Goal: Task Accomplishment & Management: Complete application form

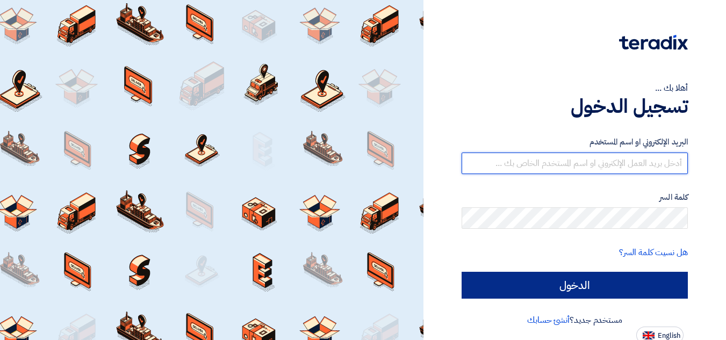
type input "[EMAIL_ADDRESS][DOMAIN_NAME]"
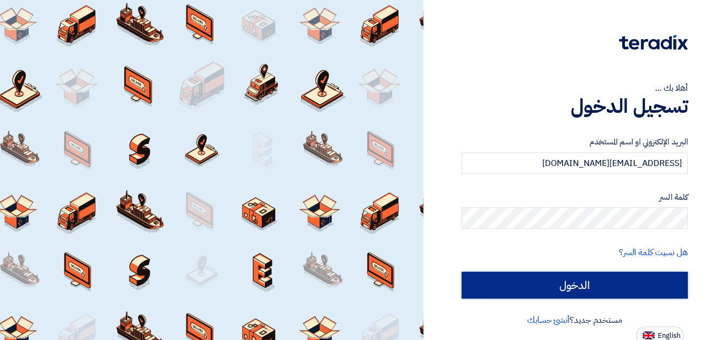
click at [529, 287] on input "الدخول" at bounding box center [574, 285] width 226 height 27
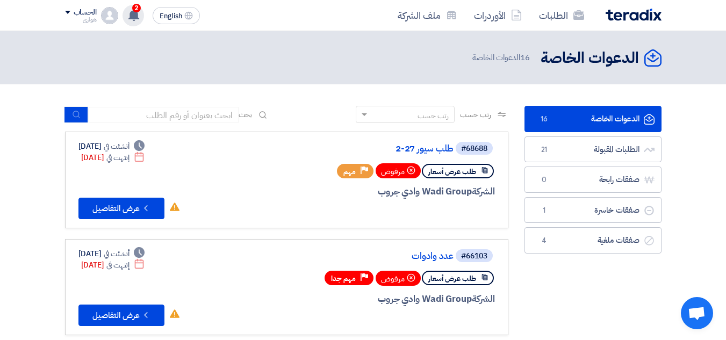
click at [132, 12] on use at bounding box center [133, 15] width 11 height 12
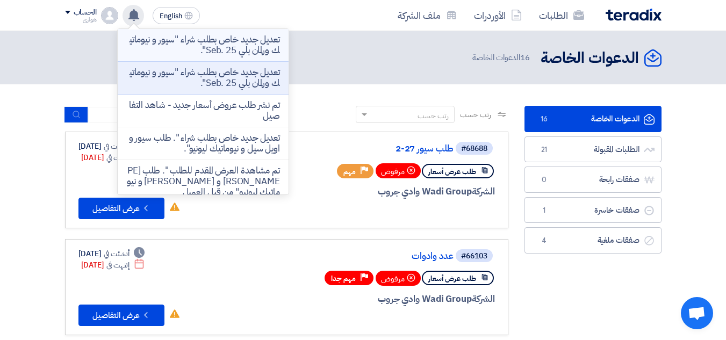
click at [170, 47] on p "تعديل جديد خاص بطلب شراء "سيور و نيوماتيك ورلمان بلي Seb. 25"." at bounding box center [203, 44] width 154 height 21
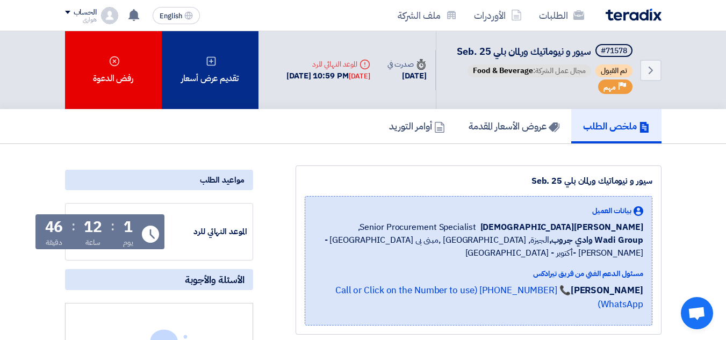
click at [226, 89] on div "تقديم عرض أسعار" at bounding box center [210, 70] width 97 height 78
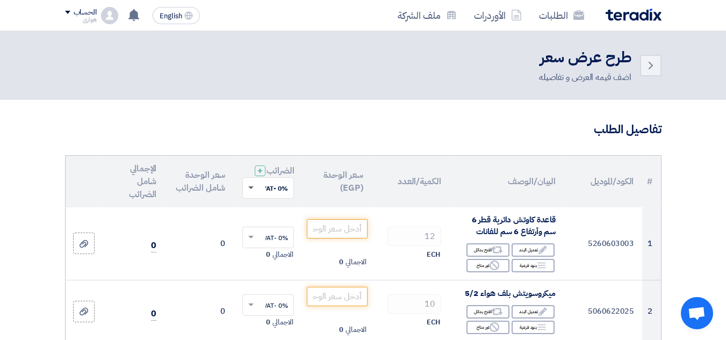
click at [251, 190] on span at bounding box center [250, 188] width 5 height 4
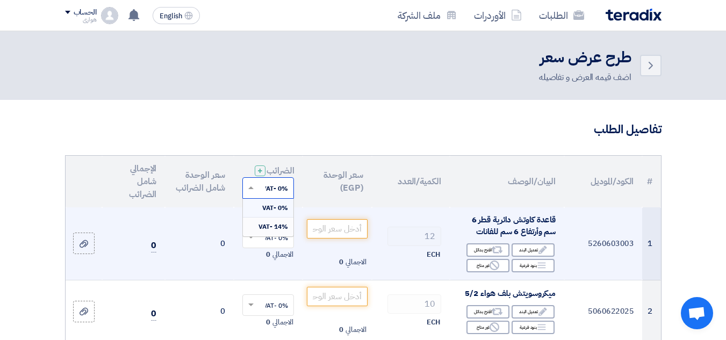
click at [271, 232] on span "14% -VAT" at bounding box center [273, 227] width 30 height 10
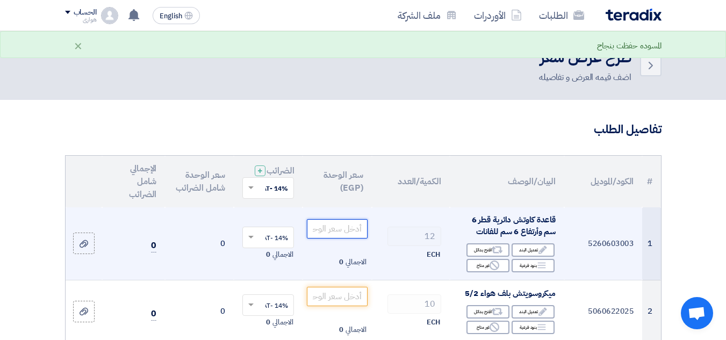
click at [326, 238] on input "number" at bounding box center [337, 228] width 60 height 19
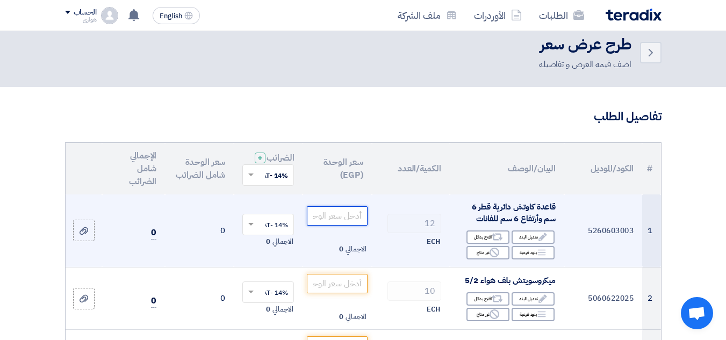
scroll to position [107, 0]
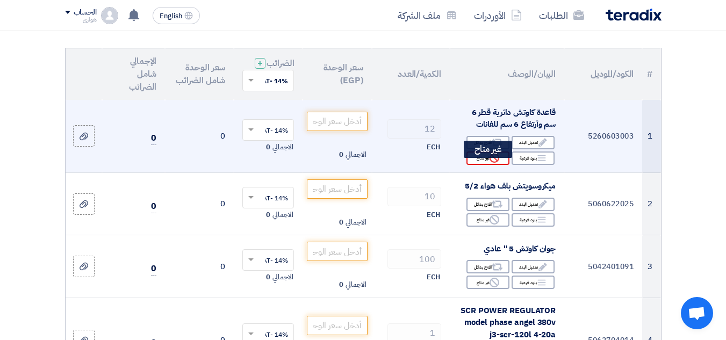
click at [485, 164] on div "Reject غير متاح" at bounding box center [487, 157] width 43 height 13
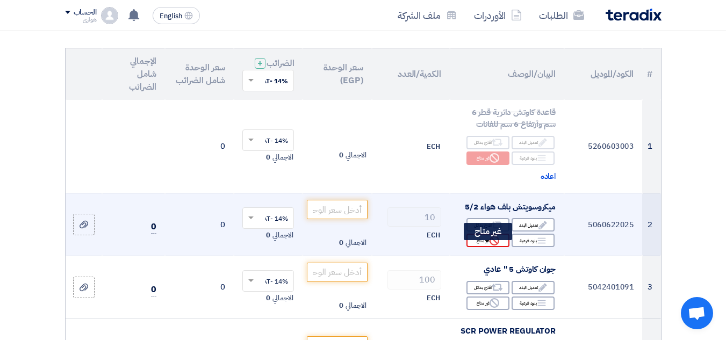
click at [480, 247] on div "Reject غير متاح" at bounding box center [487, 240] width 43 height 13
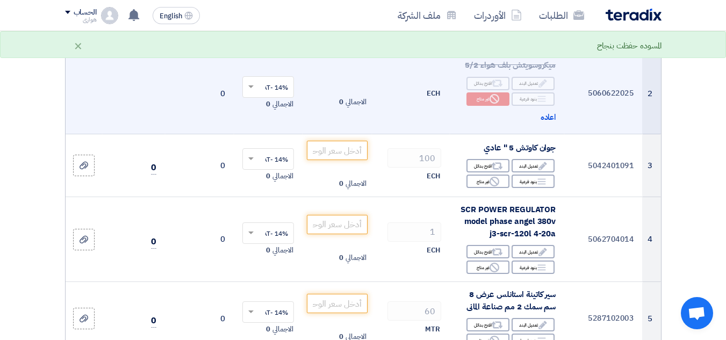
scroll to position [322, 0]
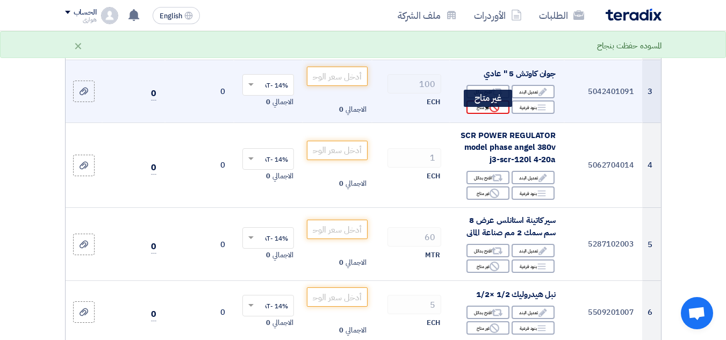
click at [478, 114] on div "Reject غير متاح" at bounding box center [487, 106] width 43 height 13
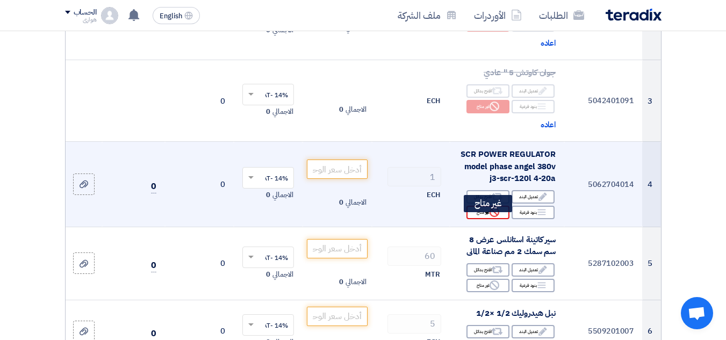
click at [480, 219] on div "Reject غير متاح" at bounding box center [487, 212] width 43 height 13
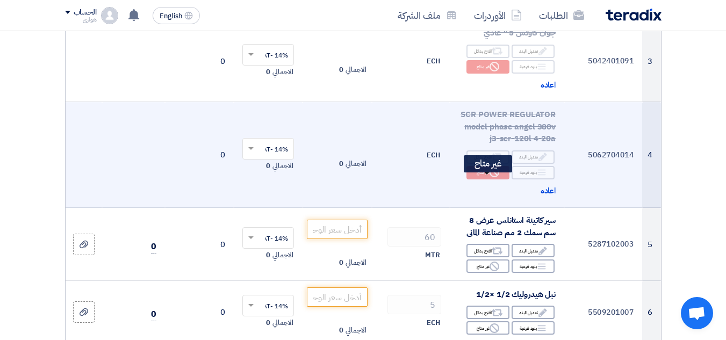
scroll to position [430, 0]
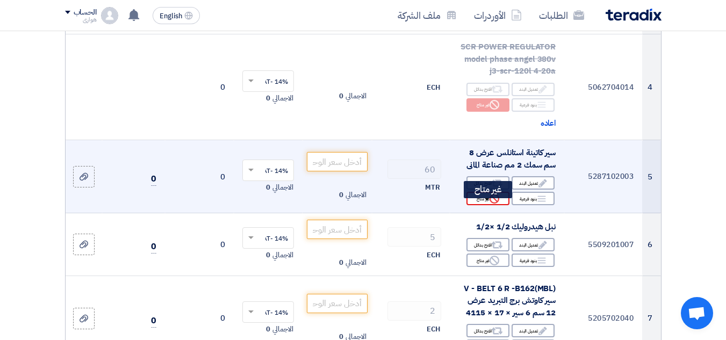
click at [485, 205] on div "Reject غير متاح" at bounding box center [487, 198] width 43 height 13
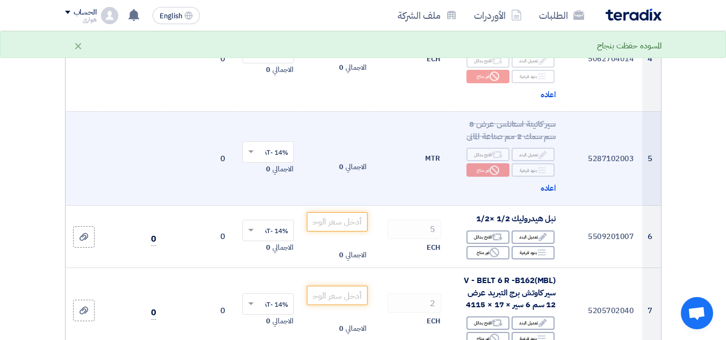
scroll to position [537, 0]
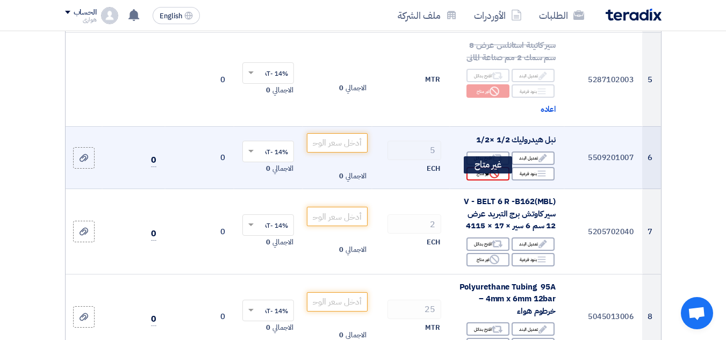
click at [485, 180] on div "Reject غير متاح" at bounding box center [487, 173] width 43 height 13
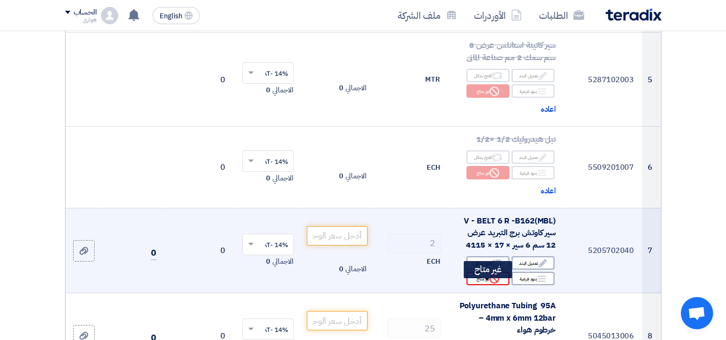
click at [479, 285] on div "Reject غير متاح" at bounding box center [487, 278] width 43 height 13
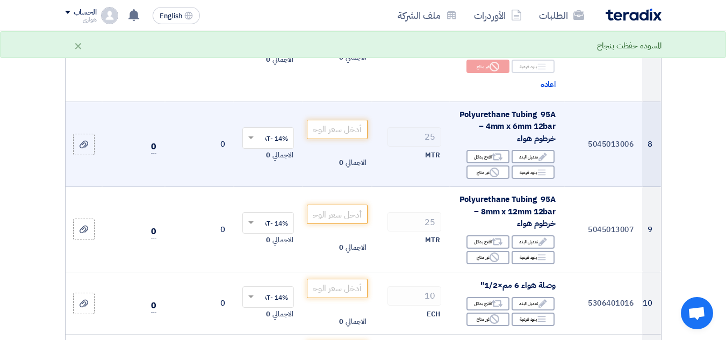
scroll to position [752, 0]
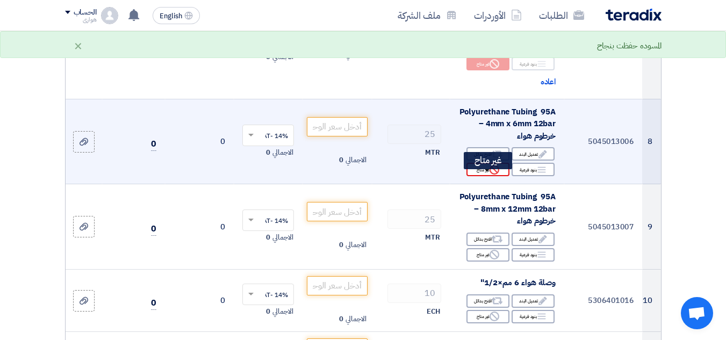
click at [477, 176] on div "Reject غير متاح" at bounding box center [487, 169] width 43 height 13
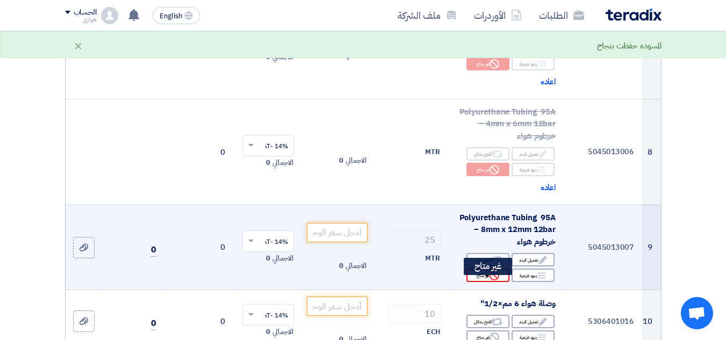
click at [480, 277] on div "Reject غير متاح" at bounding box center [487, 275] width 43 height 13
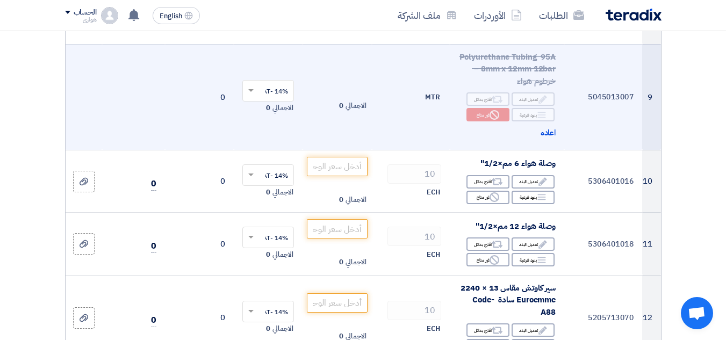
scroll to position [913, 0]
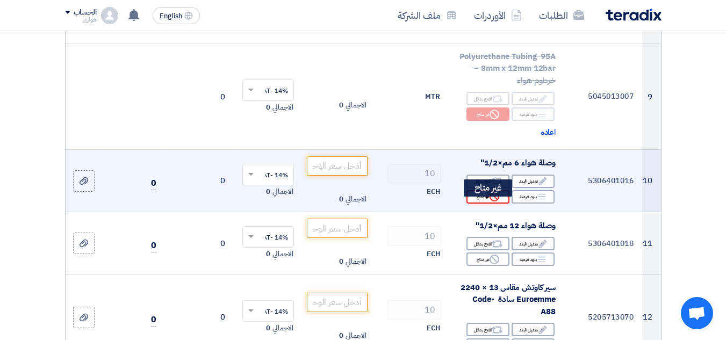
click at [488, 204] on div "Reject غير متاح" at bounding box center [487, 196] width 43 height 13
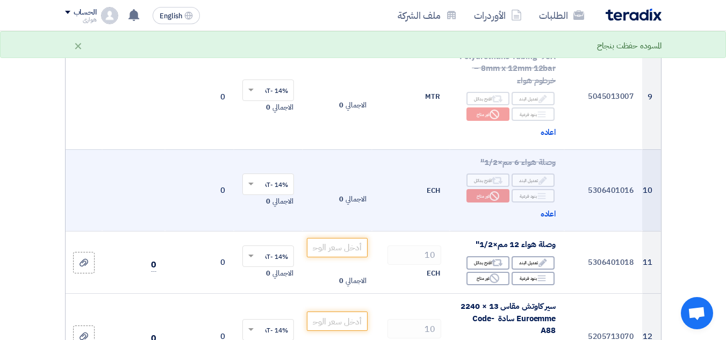
scroll to position [967, 0]
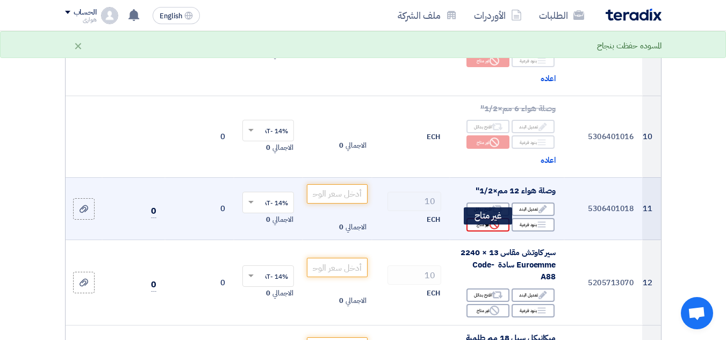
click at [491, 229] on use at bounding box center [494, 225] width 10 height 10
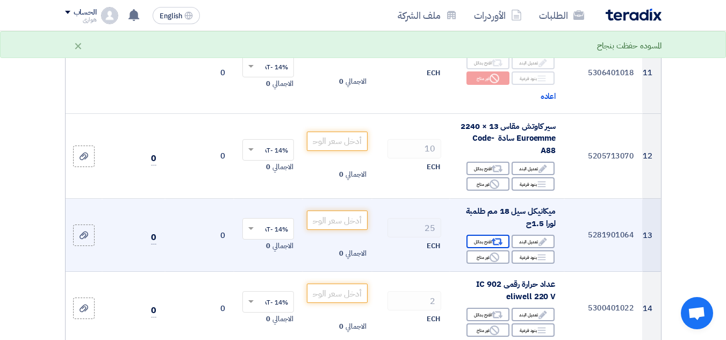
scroll to position [1128, 0]
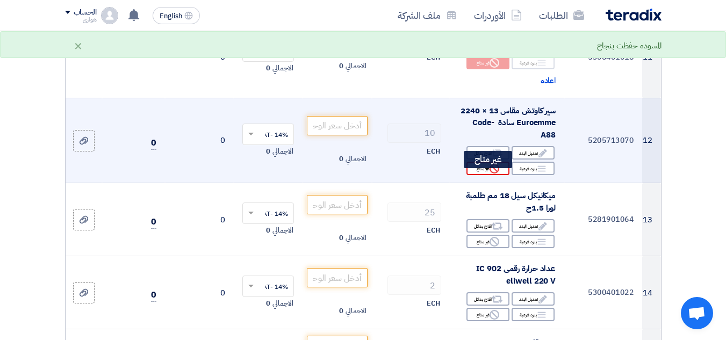
click at [482, 175] on div "Reject غير متاح" at bounding box center [487, 168] width 43 height 13
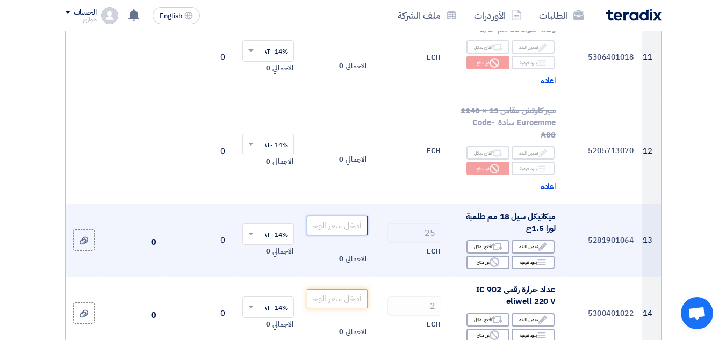
click at [320, 229] on input "number" at bounding box center [337, 225] width 60 height 19
click at [322, 233] on input "number" at bounding box center [337, 225] width 60 height 19
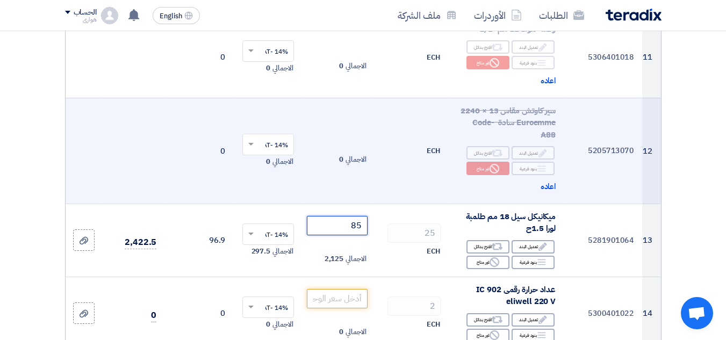
type input "85"
click at [137, 190] on td at bounding box center [133, 151] width 63 height 106
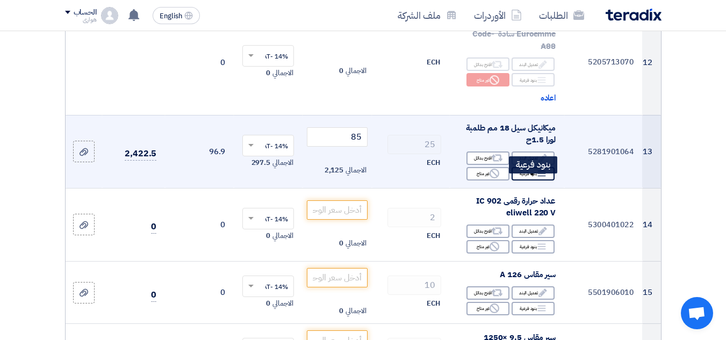
scroll to position [1235, 0]
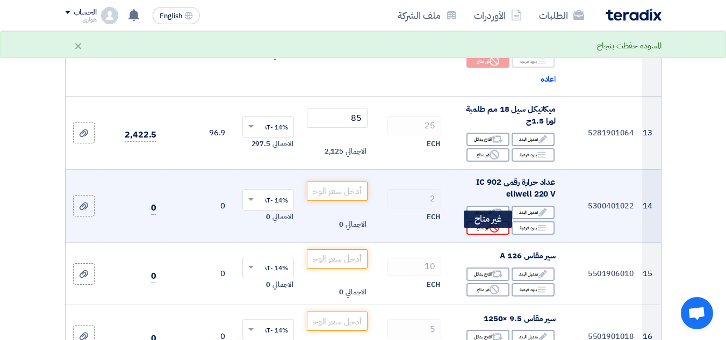
click at [483, 235] on div "Reject غير متاح" at bounding box center [487, 227] width 43 height 13
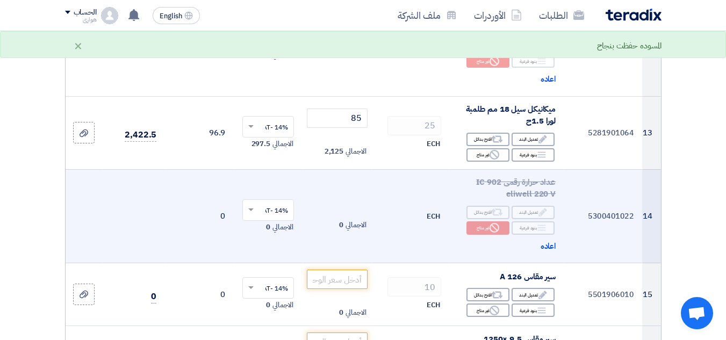
scroll to position [1289, 0]
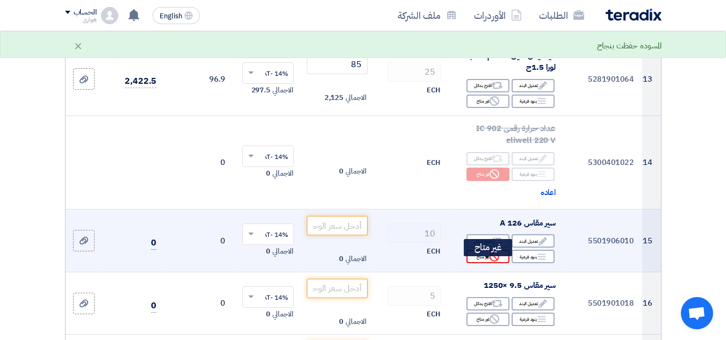
click at [478, 261] on div "Reject غير متاح" at bounding box center [487, 256] width 43 height 13
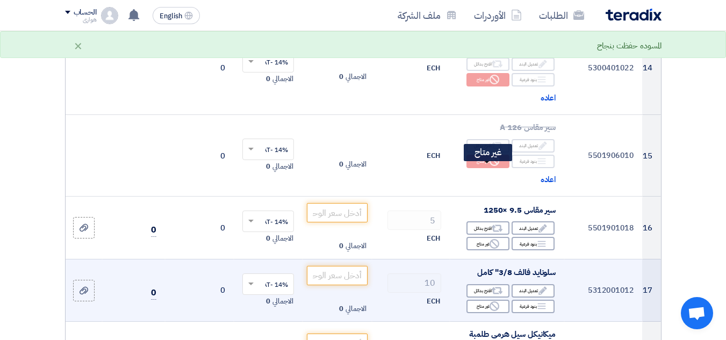
scroll to position [1450, 0]
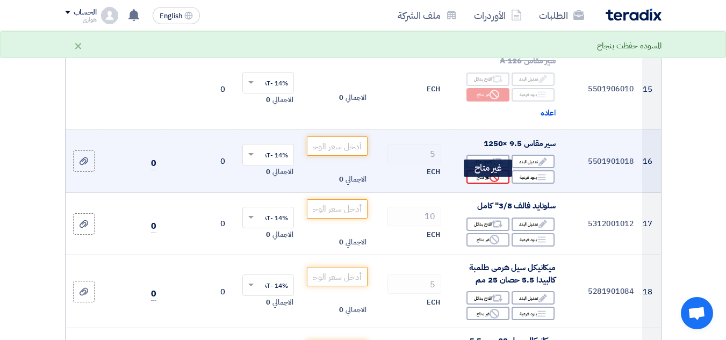
click at [479, 183] on div "Reject غير متاح" at bounding box center [487, 176] width 43 height 13
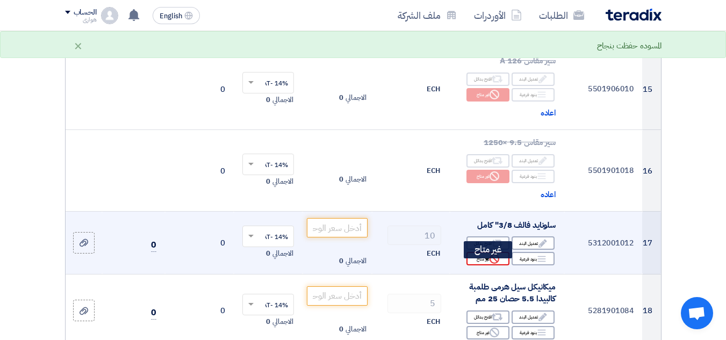
click at [481, 265] on div "Reject غير متاح" at bounding box center [487, 258] width 43 height 13
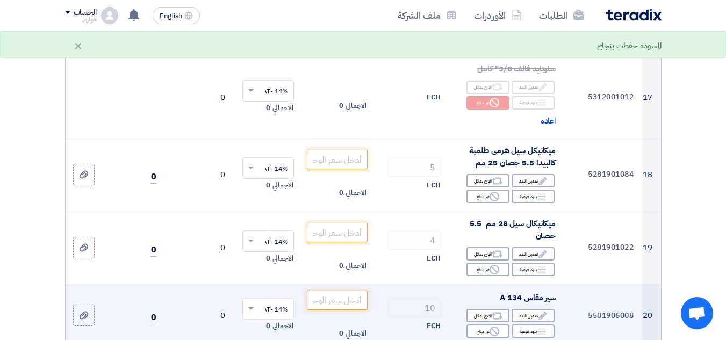
scroll to position [1665, 0]
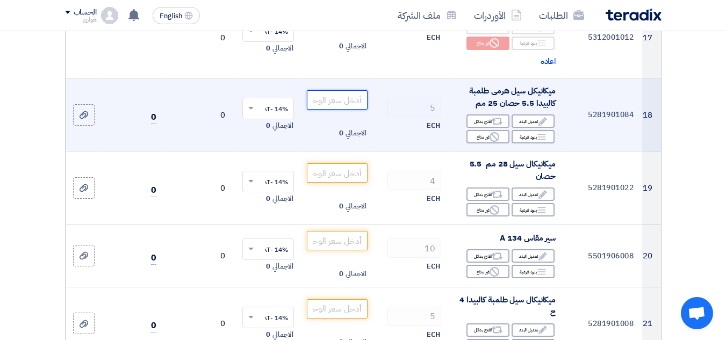
click at [337, 106] on input "number" at bounding box center [337, 99] width 60 height 19
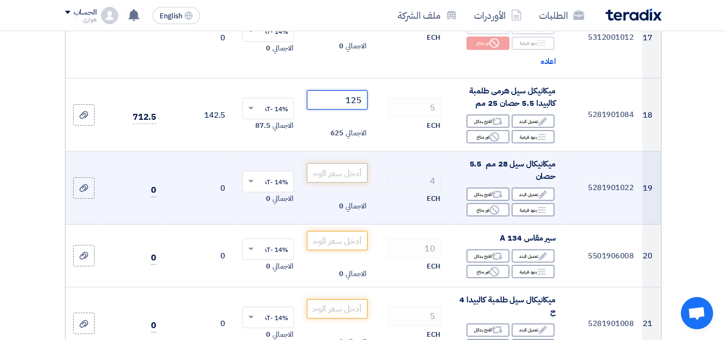
type input "125"
click at [331, 180] on input "number" at bounding box center [337, 172] width 60 height 19
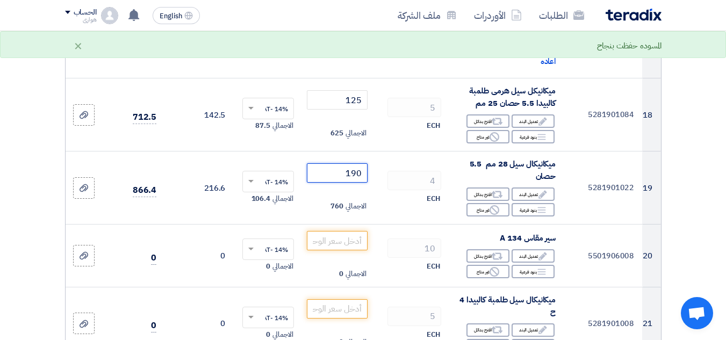
type input "190"
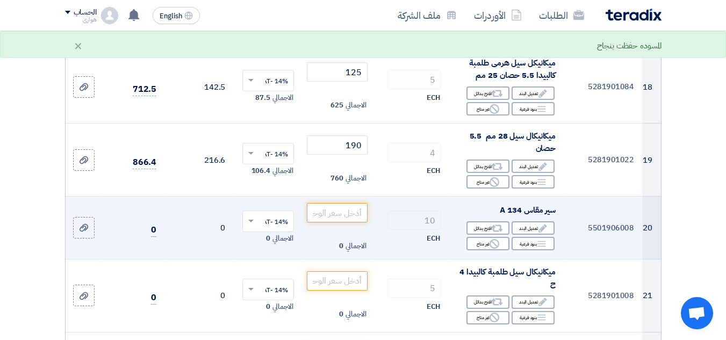
scroll to position [1719, 0]
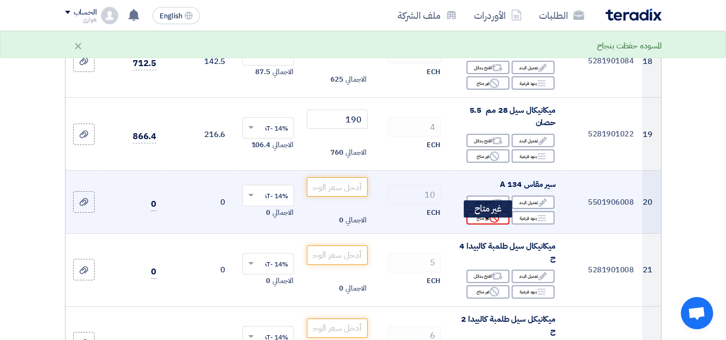
click at [485, 225] on div "Reject غير متاح" at bounding box center [487, 217] width 43 height 13
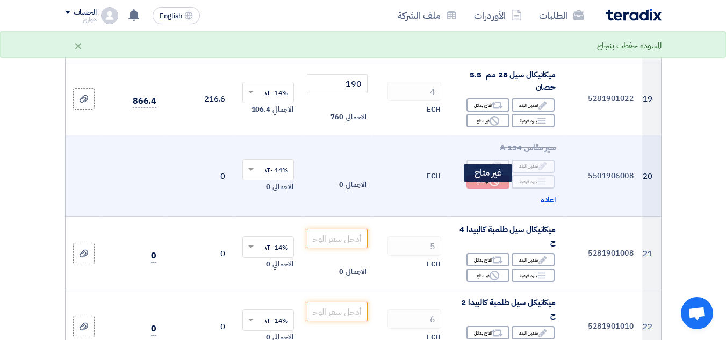
scroll to position [1773, 0]
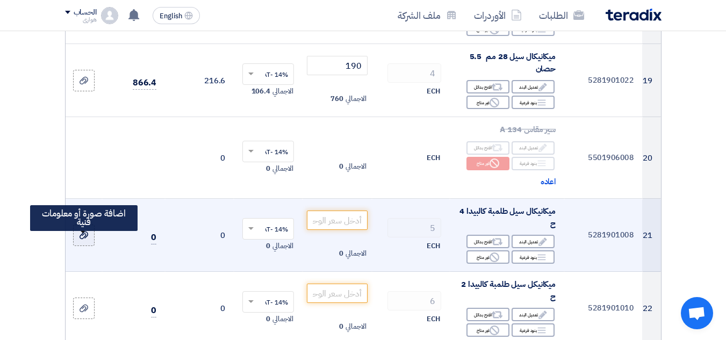
click at [88, 240] on icon at bounding box center [83, 235] width 9 height 9
click at [0, 0] on input "file" at bounding box center [0, 0] width 0 height 0
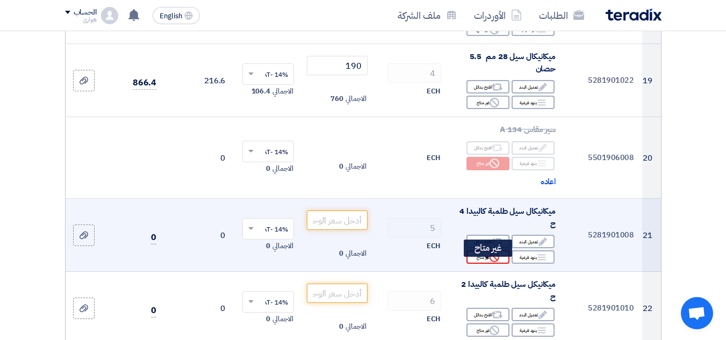
click at [484, 264] on div "Reject غير متاح" at bounding box center [487, 256] width 43 height 13
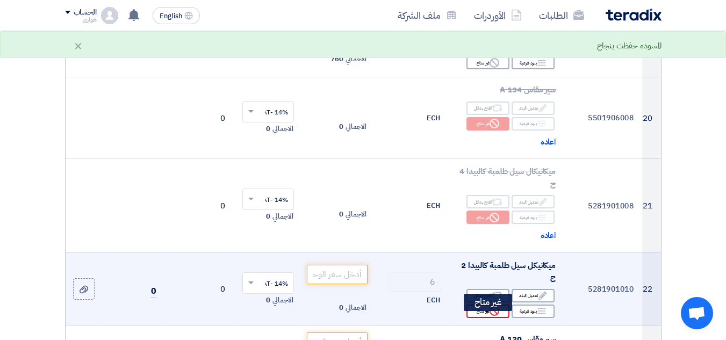
scroll to position [1880, 0]
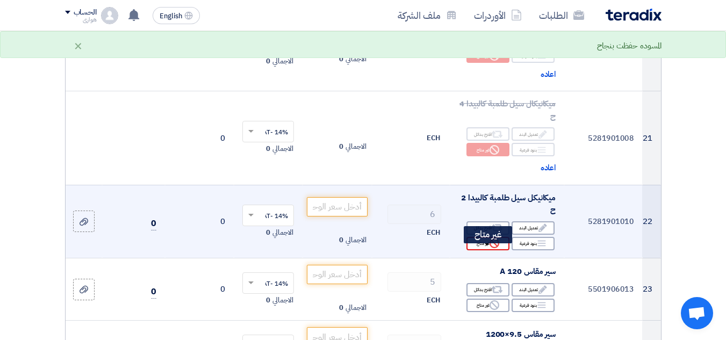
click at [479, 250] on div "Reject غير متاح" at bounding box center [487, 243] width 43 height 13
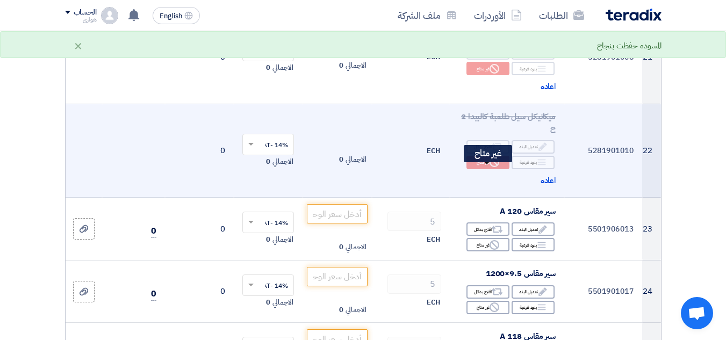
scroll to position [1987, 0]
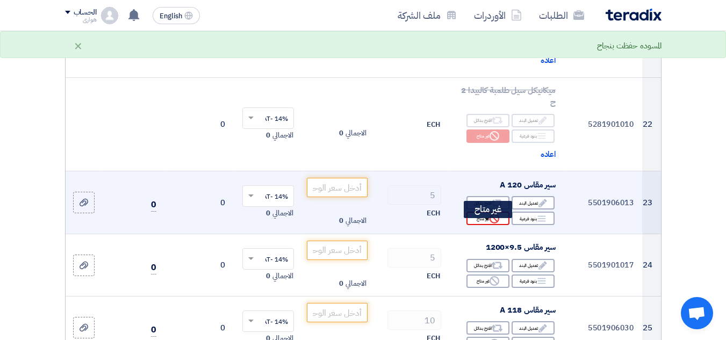
click at [482, 225] on div "Reject غير متاح" at bounding box center [487, 218] width 43 height 13
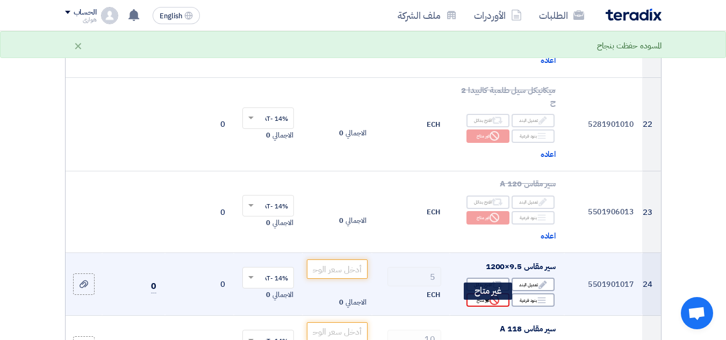
drag, startPoint x: 482, startPoint y: 307, endPoint x: 475, endPoint y: 308, distance: 6.5
click at [476, 307] on div "Reject غير متاح" at bounding box center [487, 299] width 43 height 13
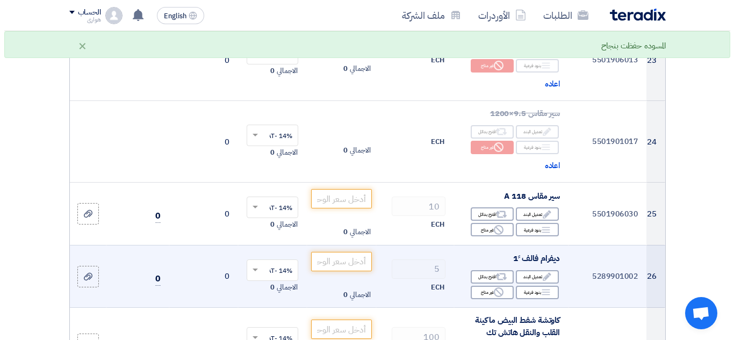
scroll to position [2149, 0]
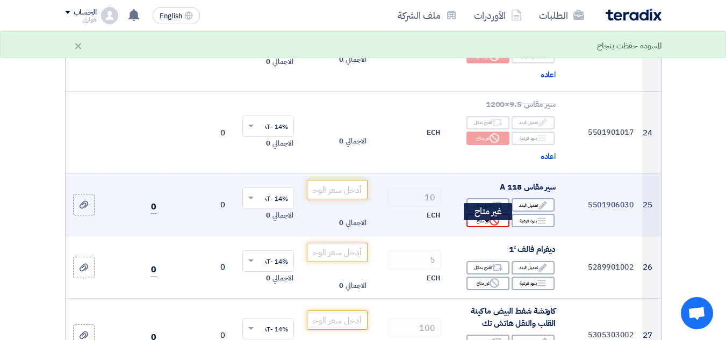
click at [481, 227] on div "Reject غير متاح" at bounding box center [487, 220] width 43 height 13
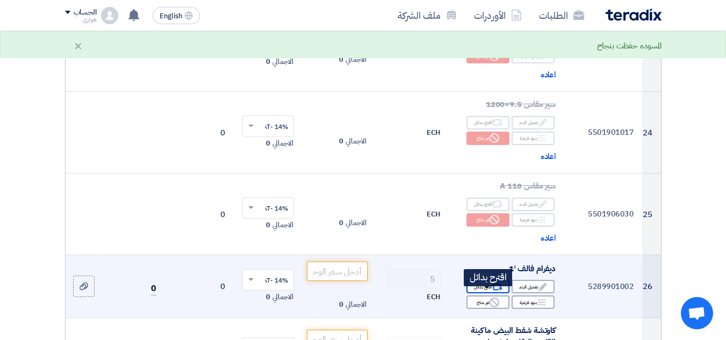
click at [483, 293] on div "Alternative اقترح بدائل" at bounding box center [487, 286] width 43 height 13
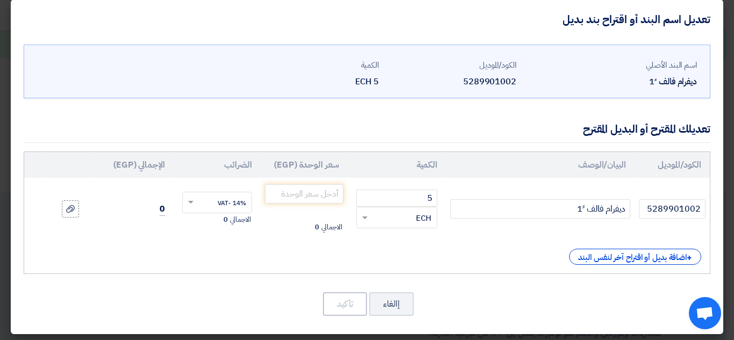
scroll to position [13, 0]
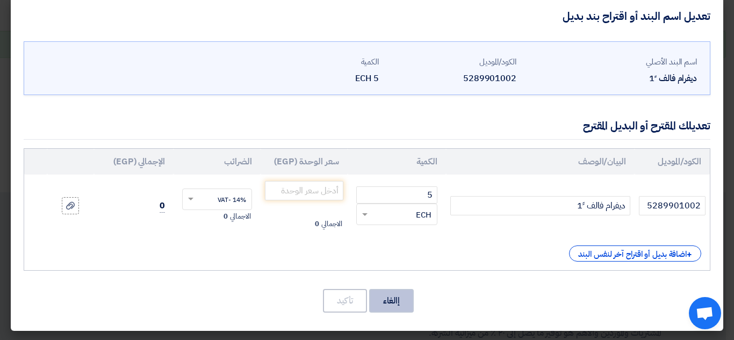
click at [400, 294] on button "إالغاء" at bounding box center [391, 301] width 45 height 24
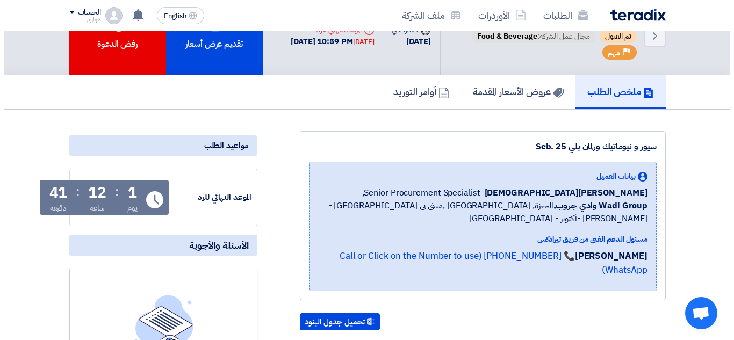
scroll to position [54, 0]
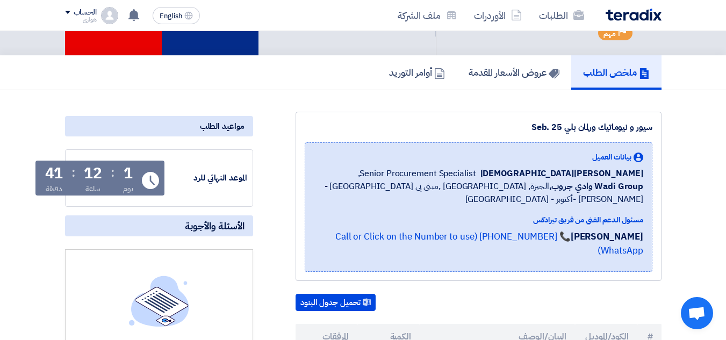
click at [223, 50] on div "تقديم عرض أسعار" at bounding box center [210, 16] width 97 height 78
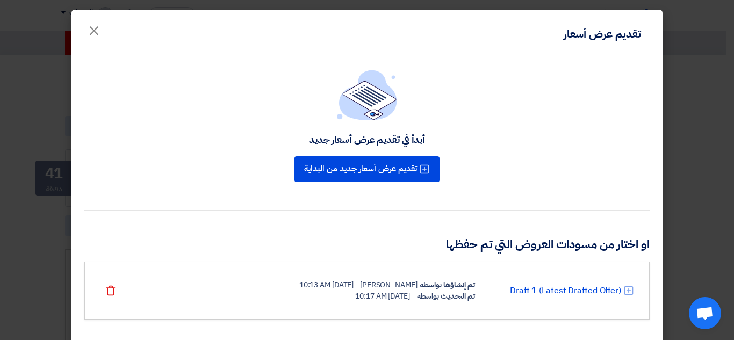
click at [349, 136] on div "أبدأ في تقديم عرض أسعار جديد" at bounding box center [367, 139] width 116 height 12
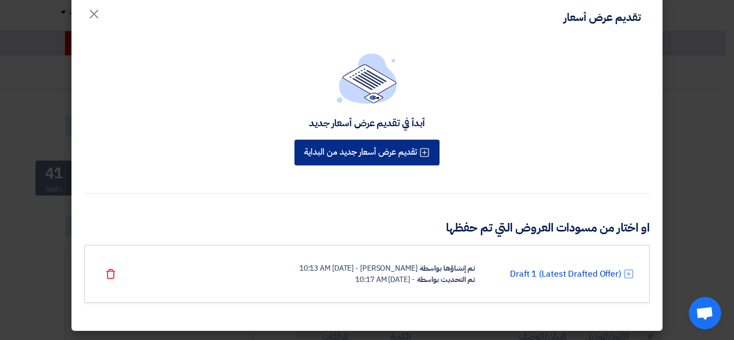
click at [365, 160] on button "تقديم عرض أسعار جديد من البداية" at bounding box center [366, 153] width 145 height 26
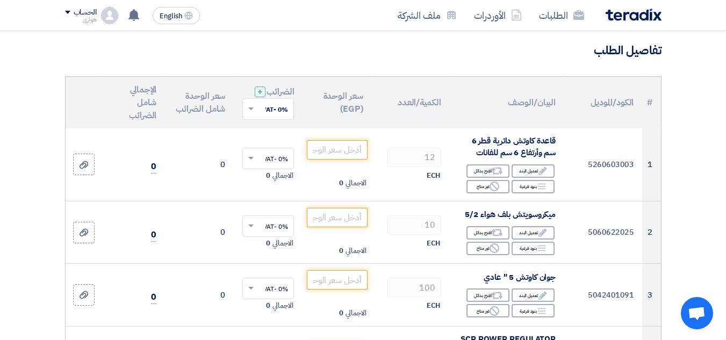
scroll to position [107, 0]
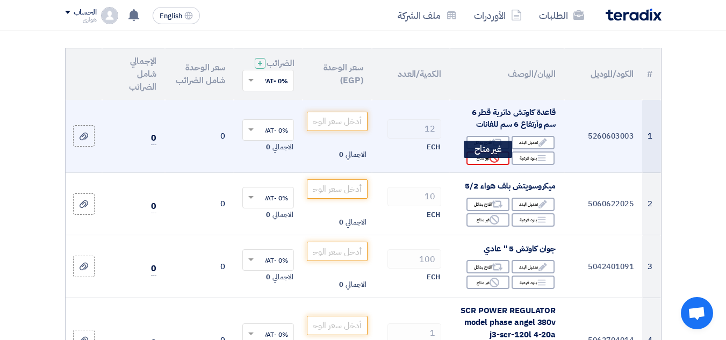
click at [485, 165] on div "Reject غير متاح" at bounding box center [487, 157] width 43 height 13
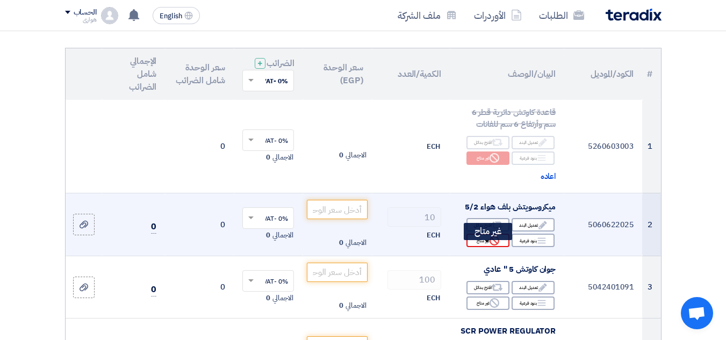
click at [477, 247] on div "Reject غير متاح" at bounding box center [487, 240] width 43 height 13
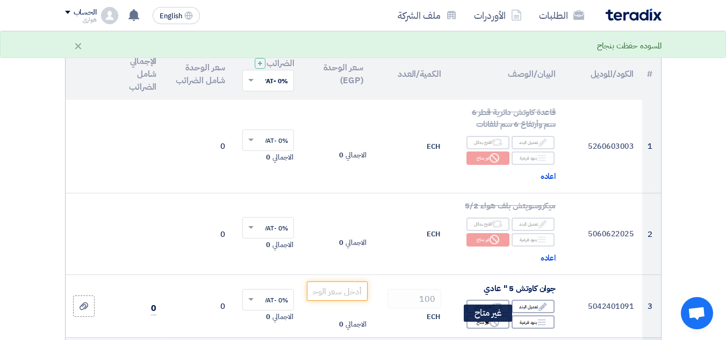
scroll to position [269, 0]
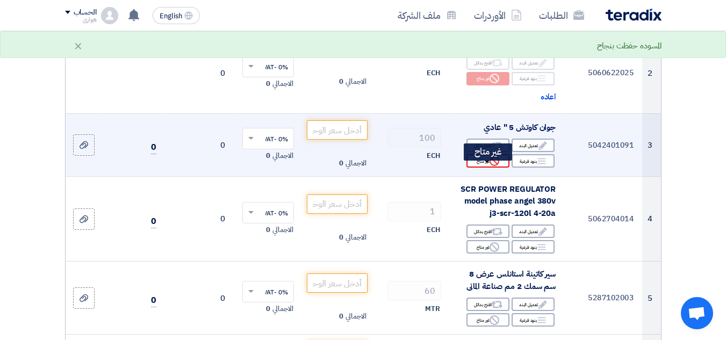
click at [482, 168] on div "Reject غير متاح" at bounding box center [487, 160] width 43 height 13
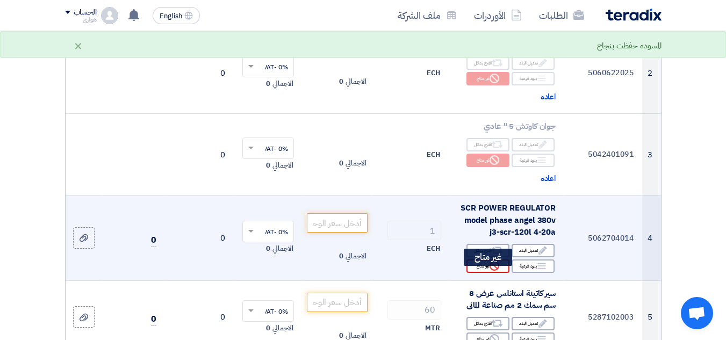
click at [475, 273] on div "Reject غير متاح" at bounding box center [487, 265] width 43 height 13
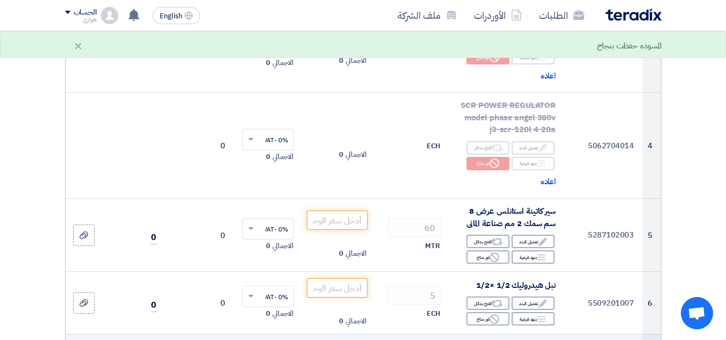
scroll to position [483, 0]
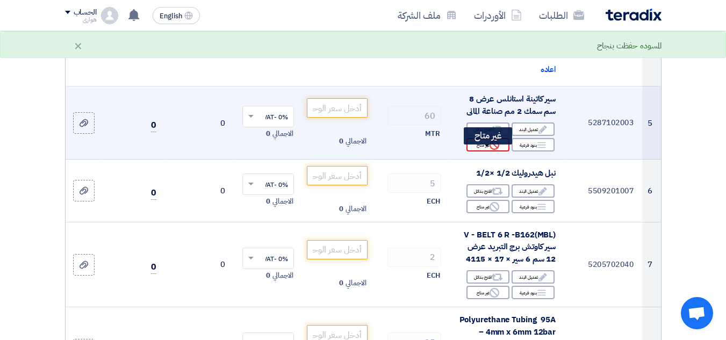
click at [482, 151] on div "Reject غير متاح" at bounding box center [487, 144] width 43 height 13
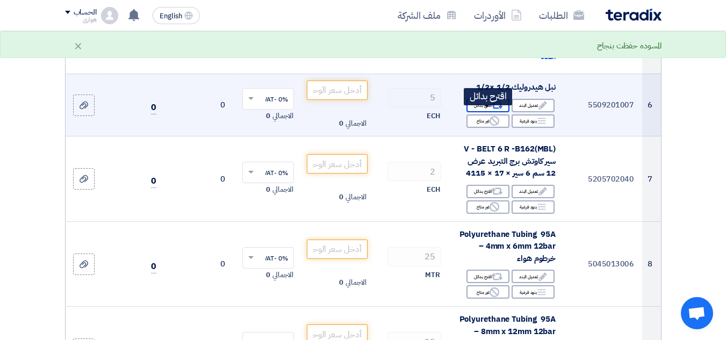
scroll to position [591, 0]
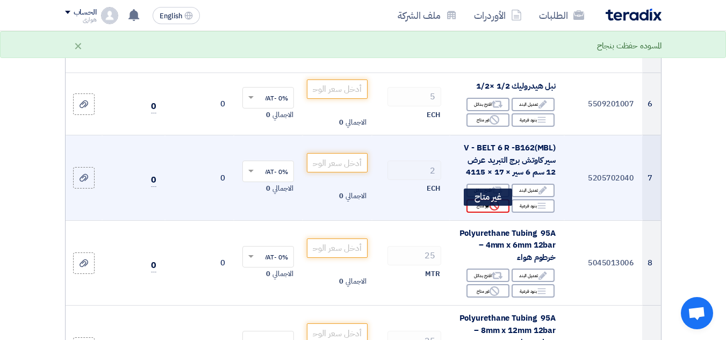
click at [475, 212] on div "Reject غير متاح" at bounding box center [487, 205] width 43 height 13
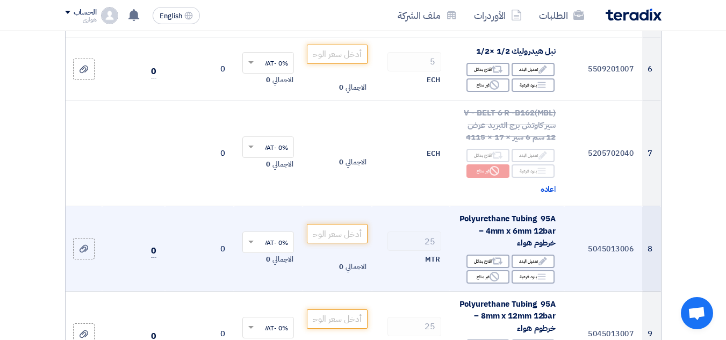
scroll to position [645, 0]
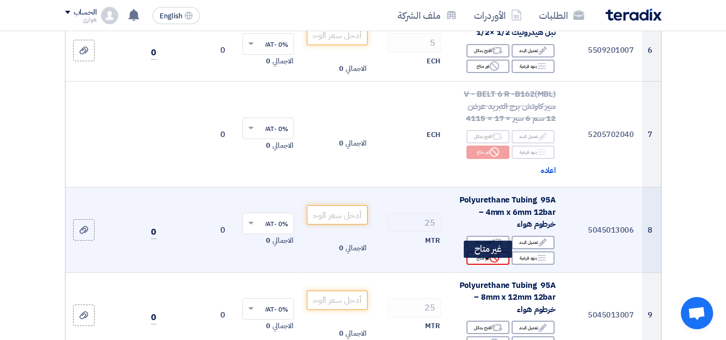
click at [479, 264] on div "Reject غير متاح" at bounding box center [487, 257] width 43 height 13
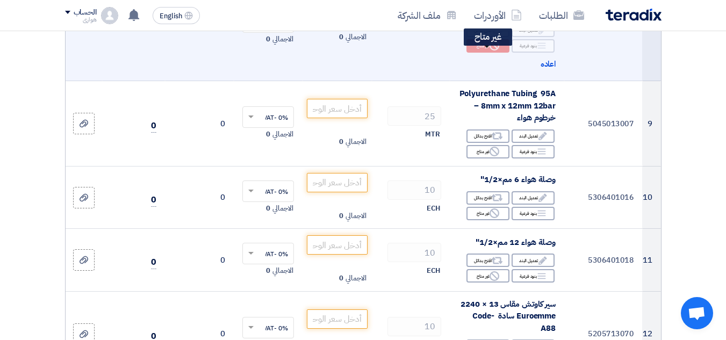
scroll to position [859, 0]
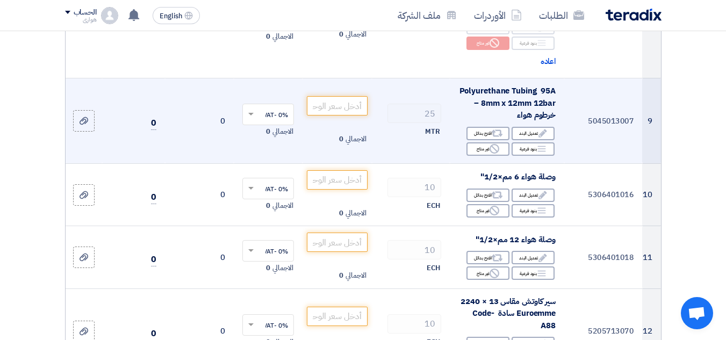
click at [483, 150] on div "Edit تعديل البند Alternative اقترح بدائل Breakdown بنود فرعية Reject" at bounding box center [506, 141] width 97 height 31
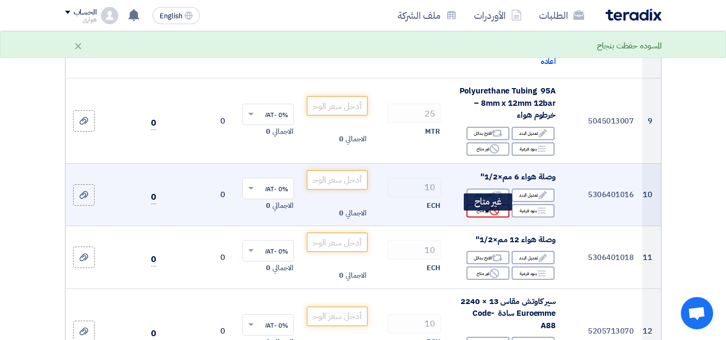
click at [483, 218] on div "Reject غير متاح" at bounding box center [487, 210] width 43 height 13
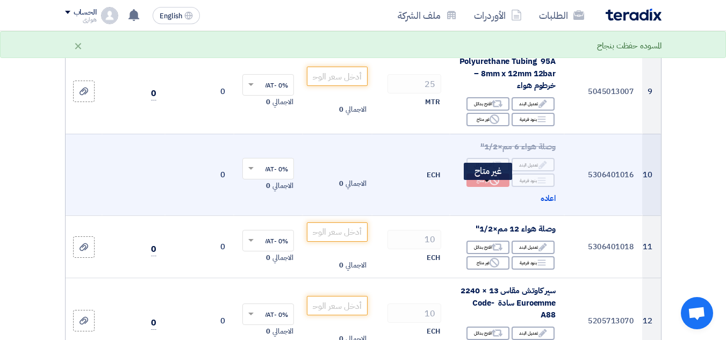
scroll to position [913, 0]
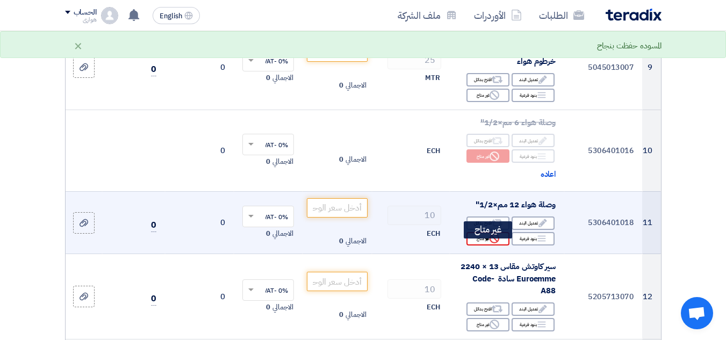
click at [480, 245] on div "Reject غير متاح" at bounding box center [487, 238] width 43 height 13
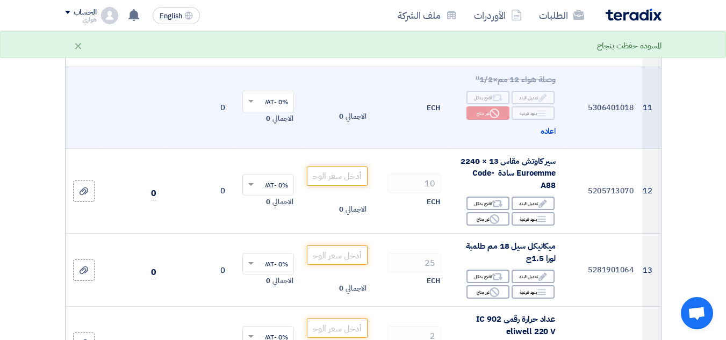
scroll to position [1074, 0]
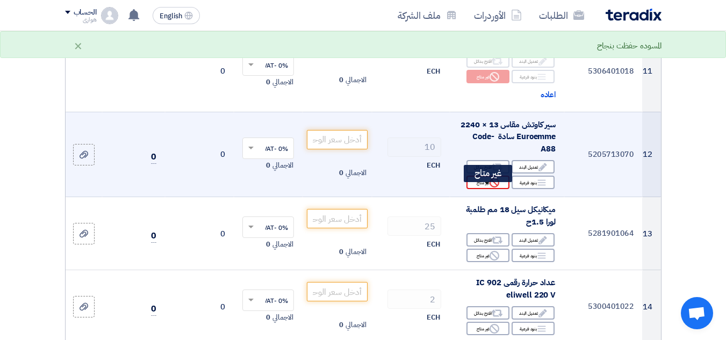
click at [489, 189] on div "Reject غير متاح" at bounding box center [487, 182] width 43 height 13
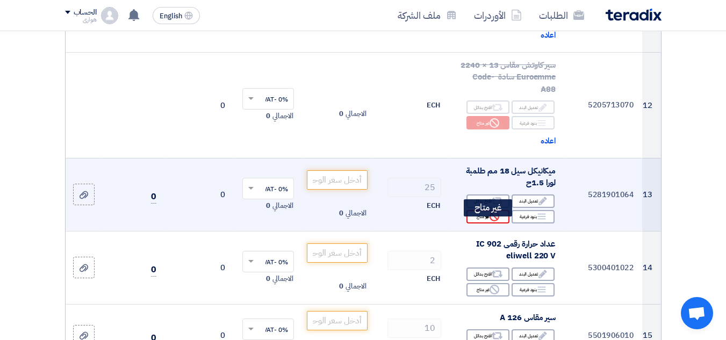
scroll to position [1182, 0]
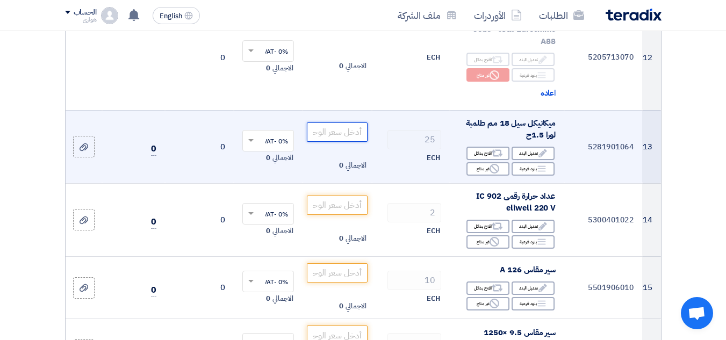
click at [347, 140] on input "number" at bounding box center [337, 131] width 60 height 19
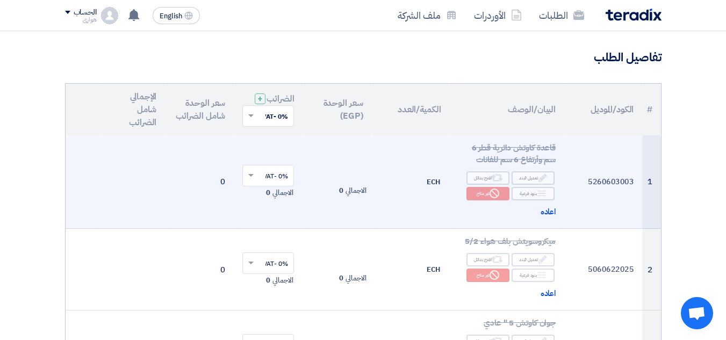
scroll to position [0, 0]
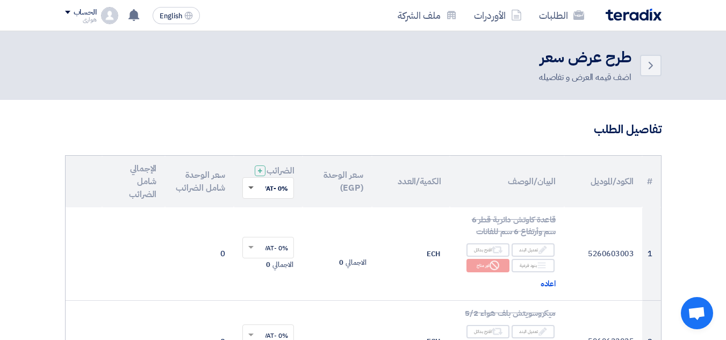
click at [249, 190] on span at bounding box center [250, 188] width 5 height 4
click at [263, 232] on span "14% -VAT" at bounding box center [273, 227] width 30 height 10
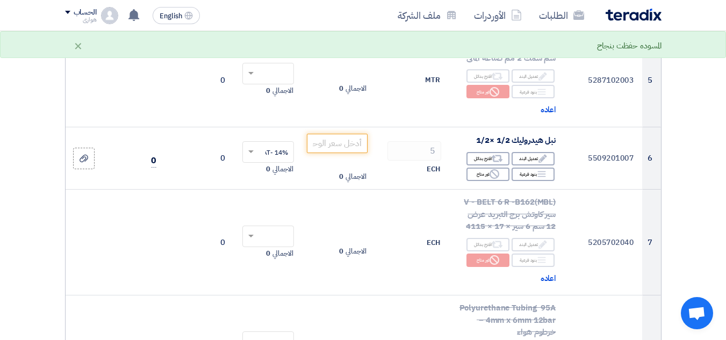
scroll to position [537, 0]
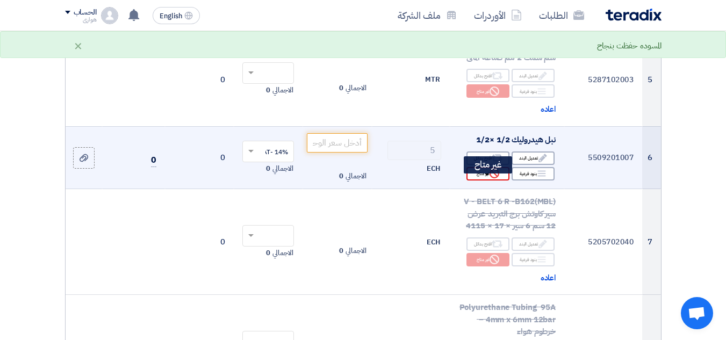
click at [490, 178] on use at bounding box center [494, 174] width 10 height 10
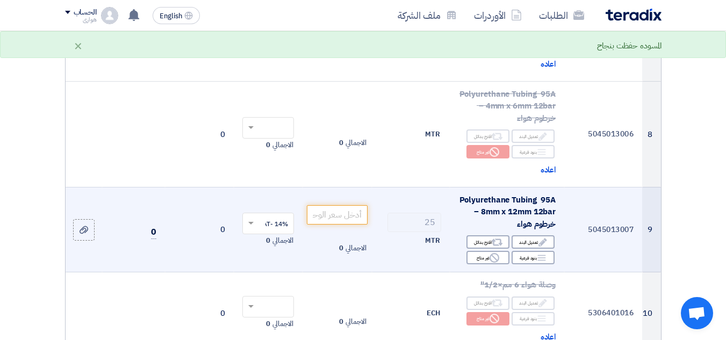
scroll to position [806, 0]
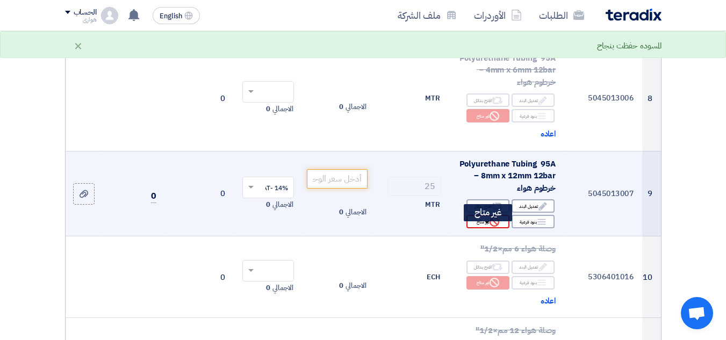
click at [481, 228] on div "Reject غير متاح" at bounding box center [487, 221] width 43 height 13
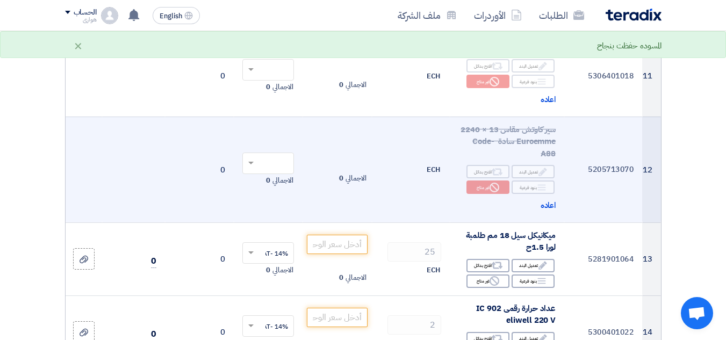
scroll to position [1182, 0]
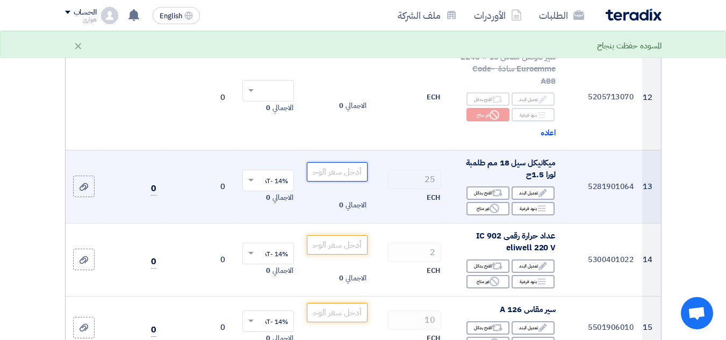
click at [320, 179] on input "number" at bounding box center [337, 171] width 60 height 19
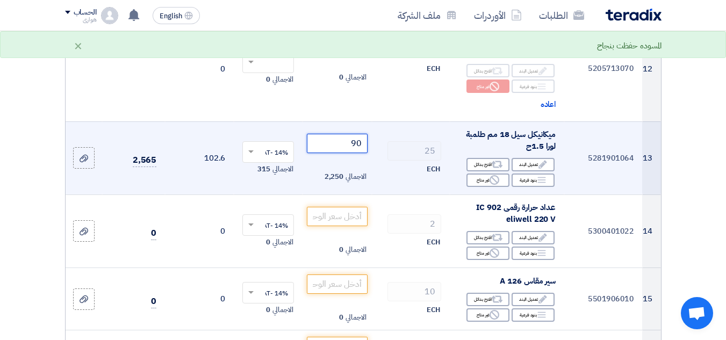
scroll to position [1235, 0]
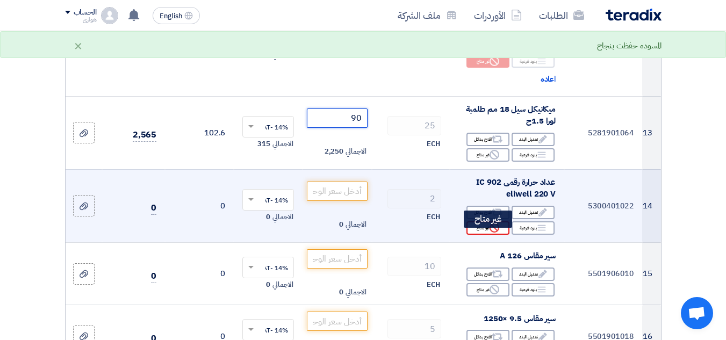
type input "90"
click at [475, 233] on div "Reject غير متاح" at bounding box center [487, 227] width 43 height 13
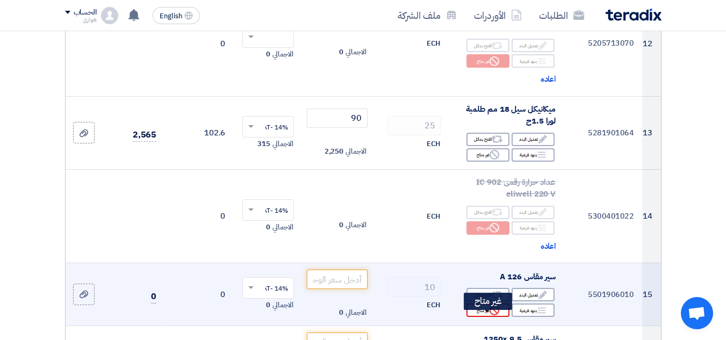
click at [481, 317] on div "Reject غير متاح" at bounding box center [487, 309] width 43 height 13
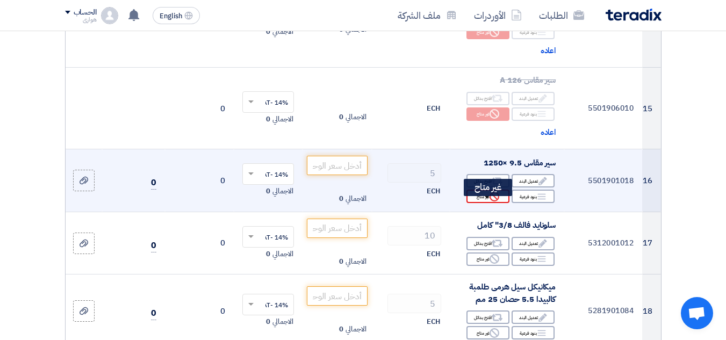
scroll to position [1450, 0]
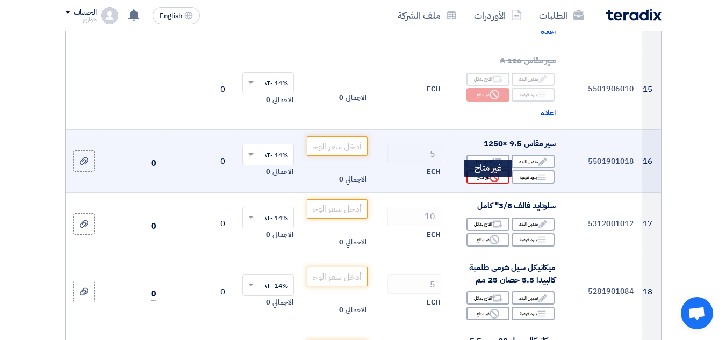
click at [485, 183] on div "Reject غير متاح" at bounding box center [487, 176] width 43 height 13
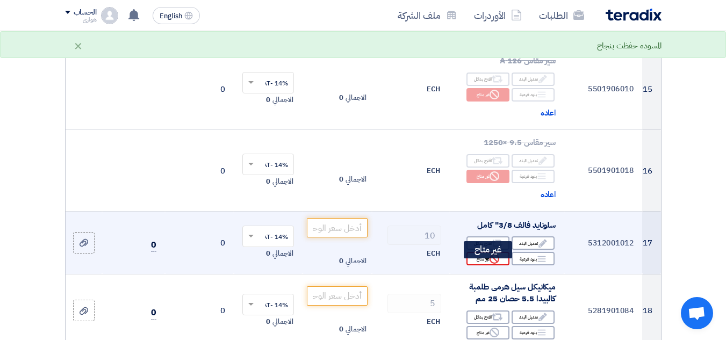
click at [479, 263] on div "Reject غير متاح" at bounding box center [487, 258] width 43 height 13
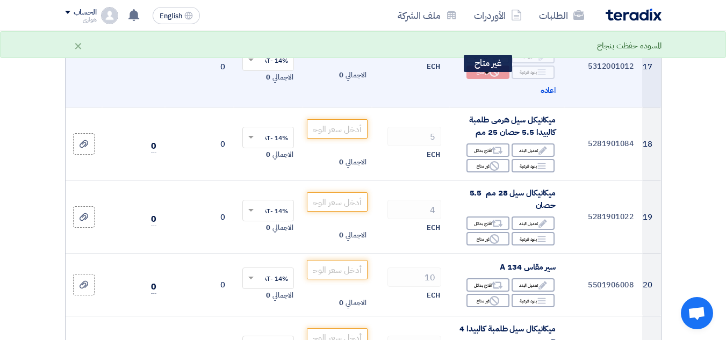
scroll to position [1665, 0]
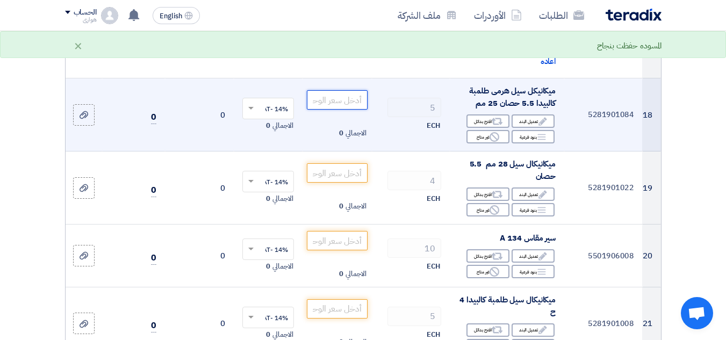
click at [332, 106] on input "number" at bounding box center [337, 99] width 60 height 19
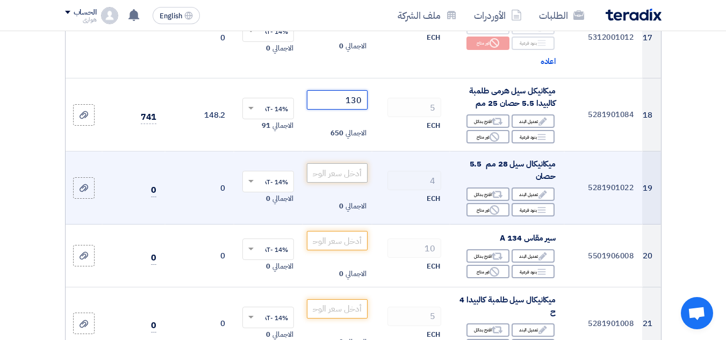
type input "130"
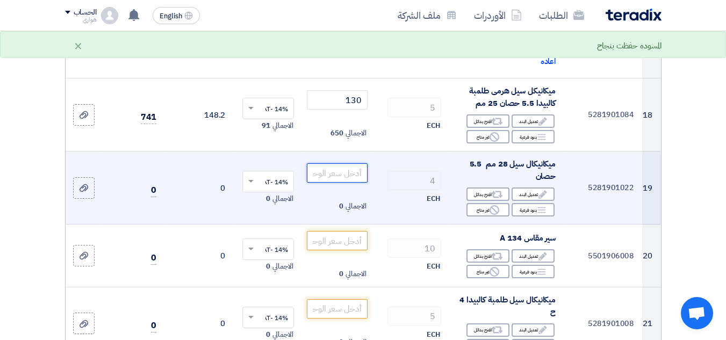
click at [326, 180] on input "number" at bounding box center [337, 172] width 60 height 19
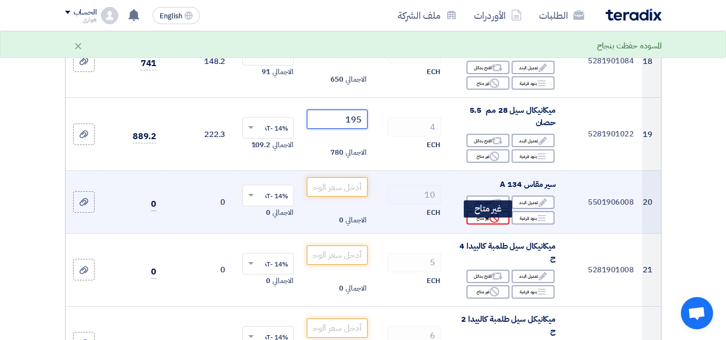
type input "195"
click at [479, 225] on div "Reject غير متاح" at bounding box center [487, 217] width 43 height 13
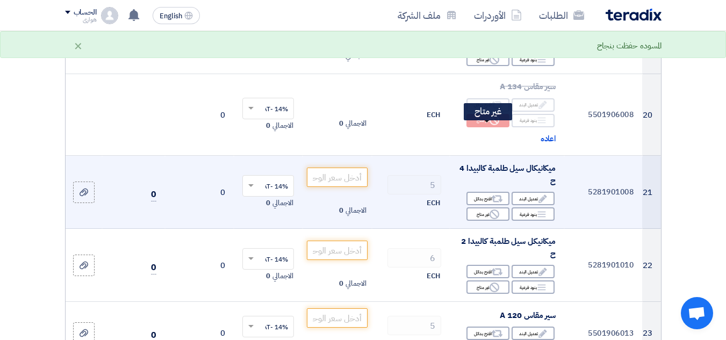
scroll to position [1826, 0]
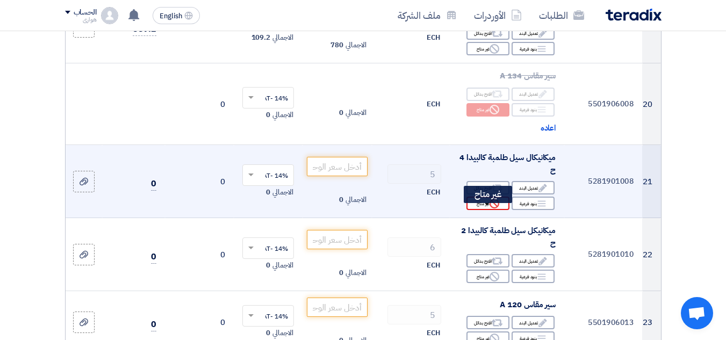
click at [474, 210] on div "Reject غير متاح" at bounding box center [487, 203] width 43 height 13
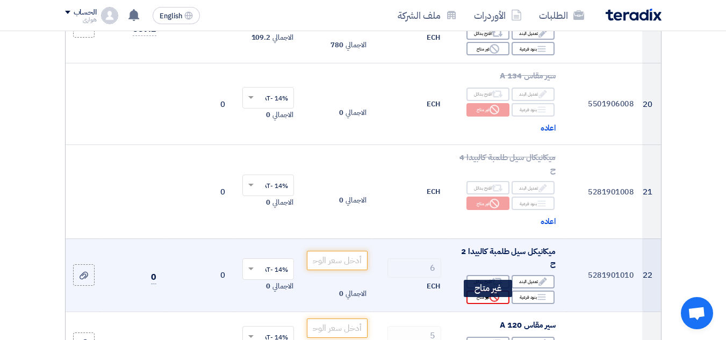
click at [481, 304] on div "Reject غير متاح" at bounding box center [487, 297] width 43 height 13
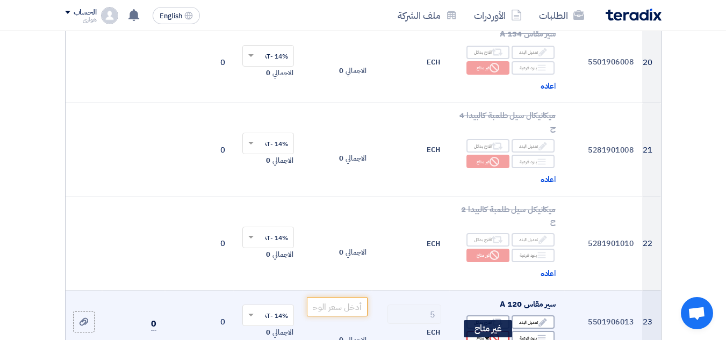
scroll to position [2041, 0]
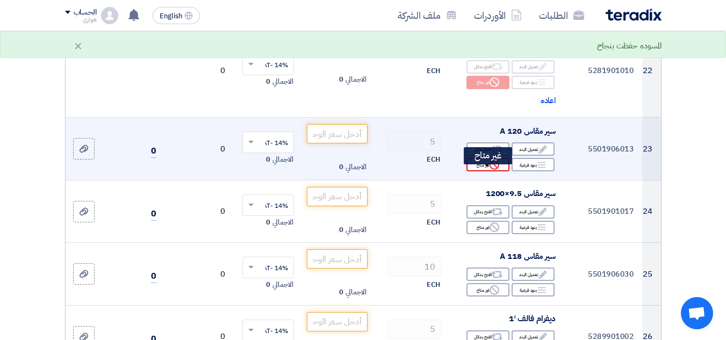
click at [488, 171] on div "Reject غير متاح" at bounding box center [487, 164] width 43 height 13
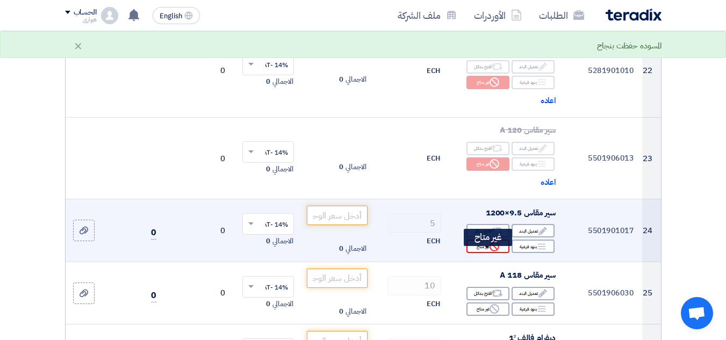
click at [476, 253] on div "Reject غير متاح" at bounding box center [487, 246] width 43 height 13
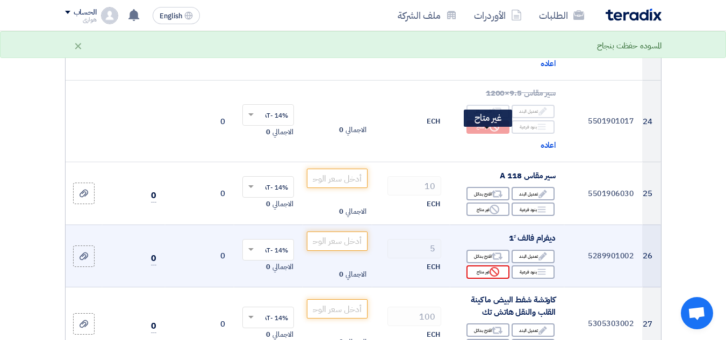
scroll to position [2202, 0]
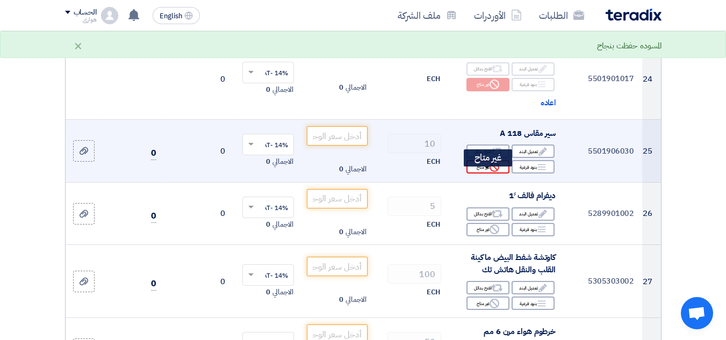
click at [483, 174] on div "Reject غير متاح" at bounding box center [487, 166] width 43 height 13
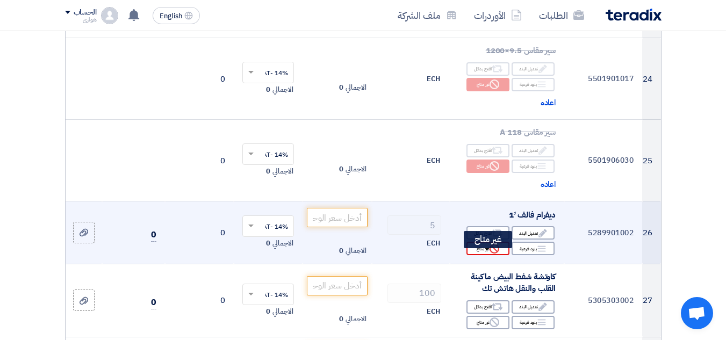
click at [480, 255] on div "Reject غير متاح" at bounding box center [487, 248] width 43 height 13
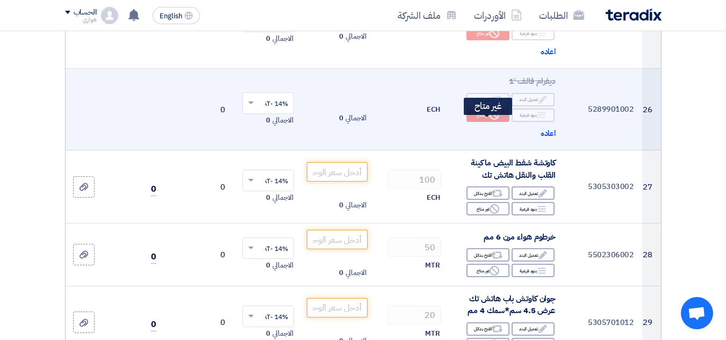
scroll to position [2363, 0]
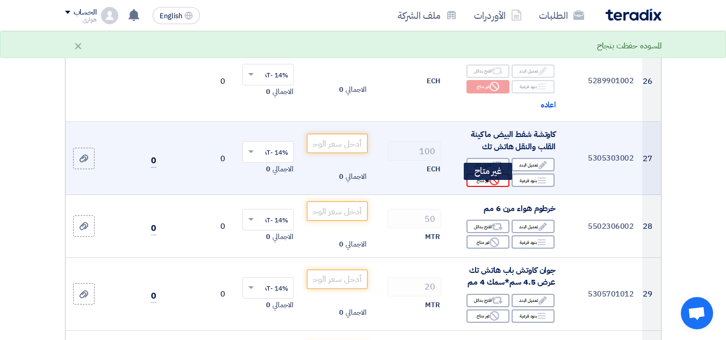
click at [480, 187] on div "Reject غير متاح" at bounding box center [487, 180] width 43 height 13
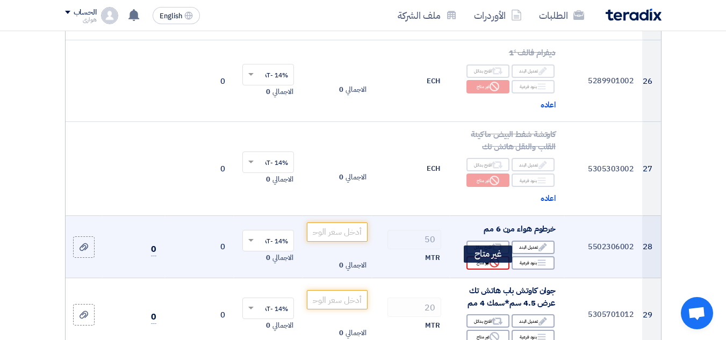
click at [479, 270] on div "Reject غير متاح" at bounding box center [487, 262] width 43 height 13
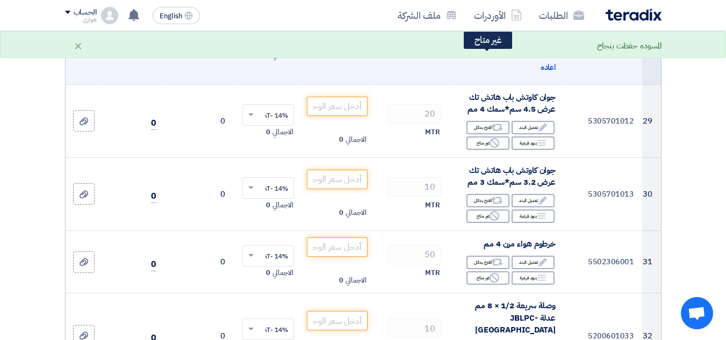
scroll to position [2578, 0]
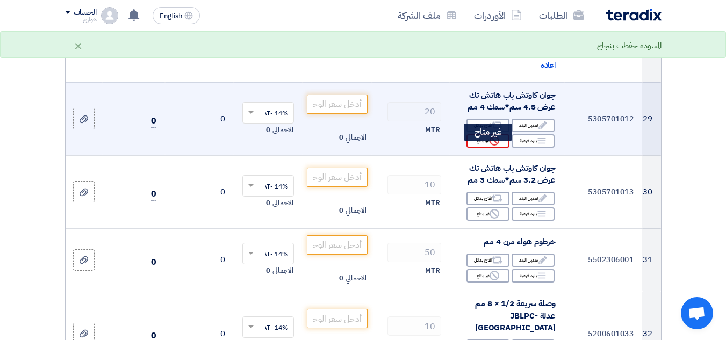
click at [492, 145] on icon "Reject" at bounding box center [494, 141] width 10 height 10
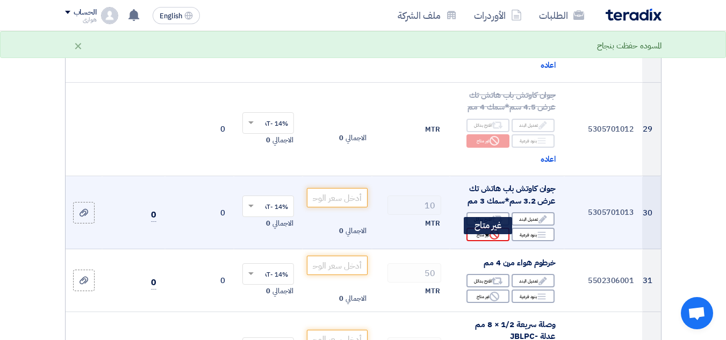
click at [487, 241] on div "Reject غير متاح" at bounding box center [487, 234] width 43 height 13
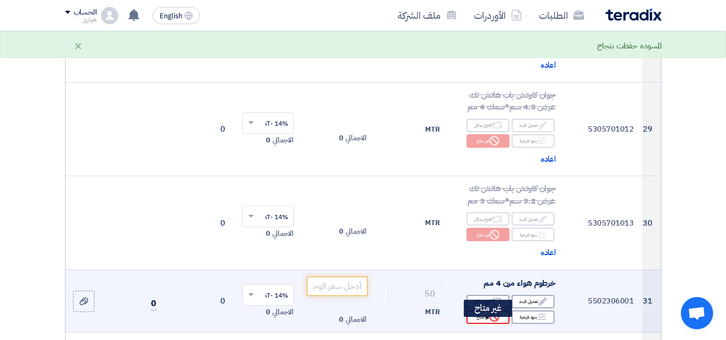
click at [487, 324] on div "Reject غير متاح" at bounding box center [487, 316] width 43 height 13
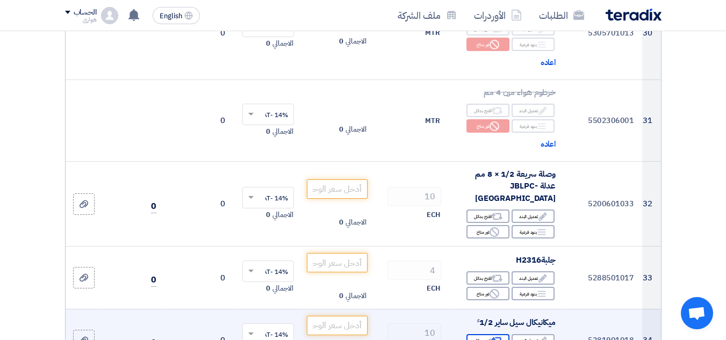
scroll to position [2847, 0]
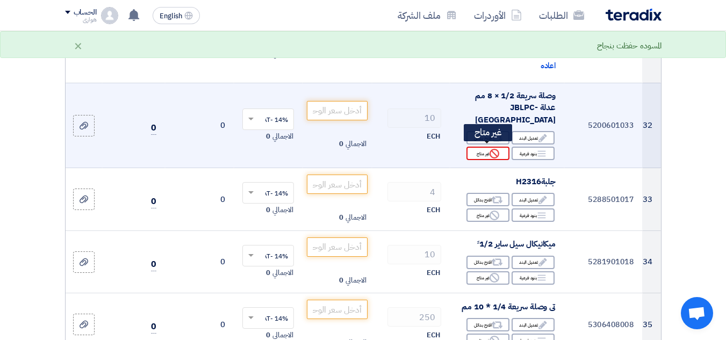
click at [478, 151] on div "Reject غير متاح" at bounding box center [487, 153] width 43 height 13
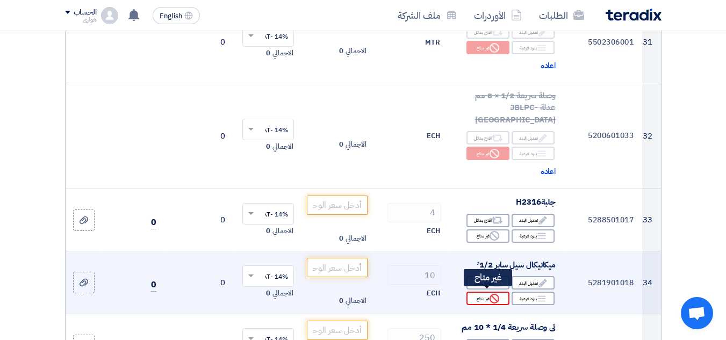
click at [487, 297] on div "Reject غير متاح" at bounding box center [487, 298] width 43 height 13
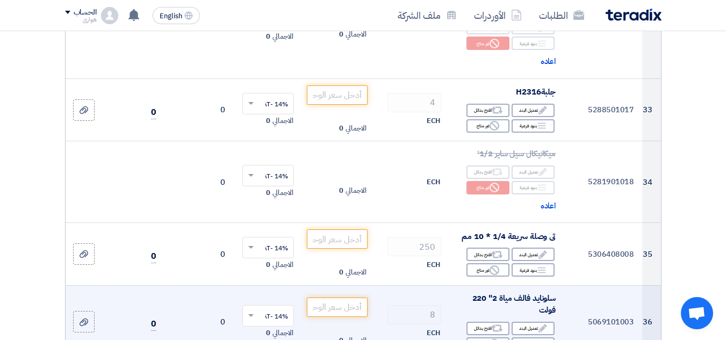
scroll to position [3008, 0]
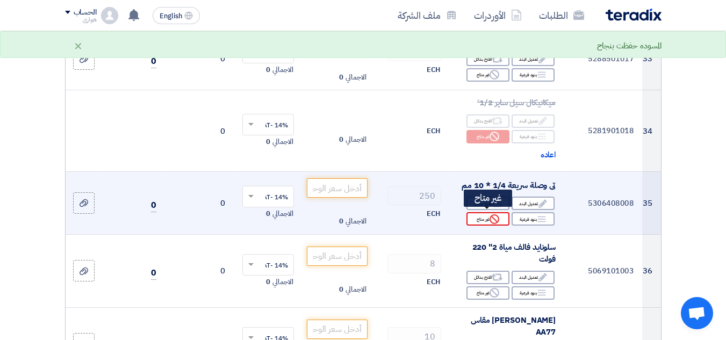
click at [485, 212] on div "Reject غير متاح" at bounding box center [487, 218] width 43 height 13
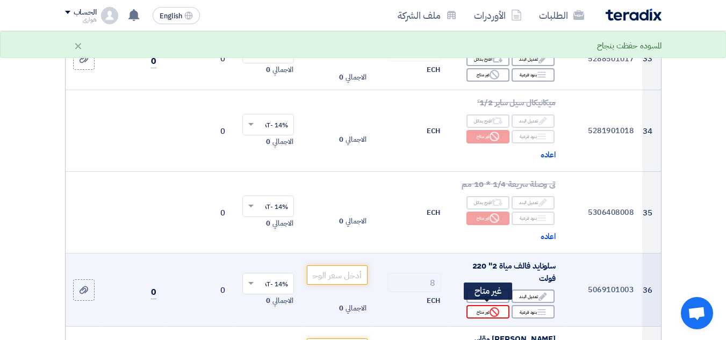
click at [487, 308] on div "Reject غير متاح" at bounding box center [487, 311] width 43 height 13
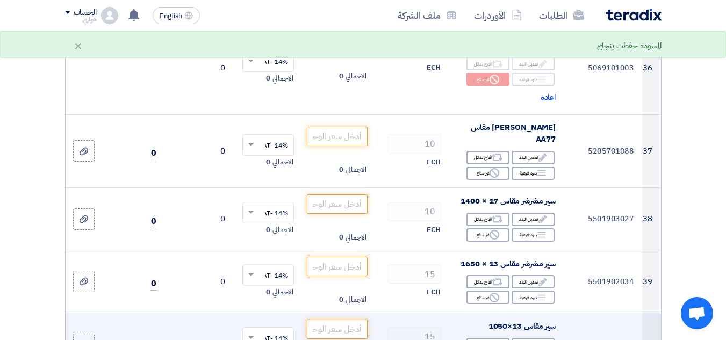
scroll to position [3277, 0]
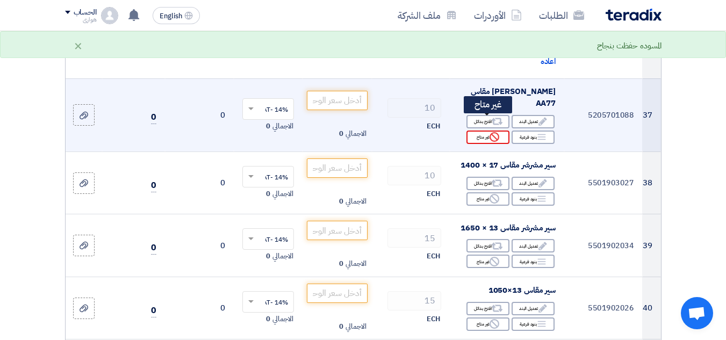
click at [479, 131] on div "Reject غير متاح" at bounding box center [487, 137] width 43 height 13
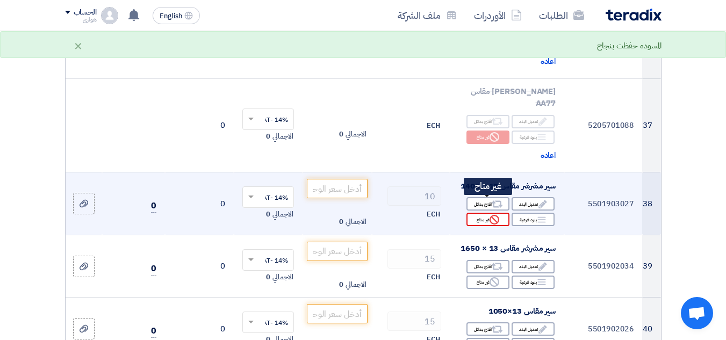
click at [478, 213] on div "Reject غير متاح" at bounding box center [487, 219] width 43 height 13
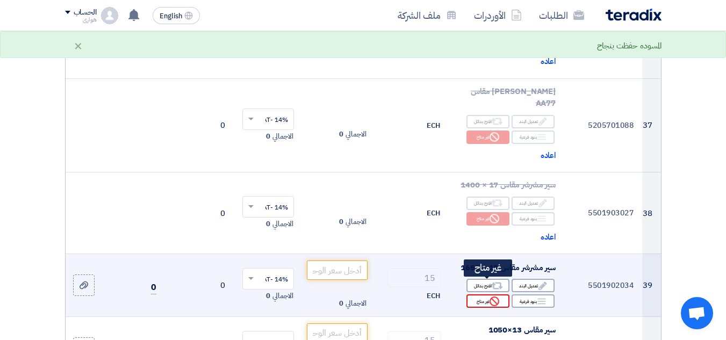
click at [481, 294] on div "Reject غير متاح" at bounding box center [487, 300] width 43 height 13
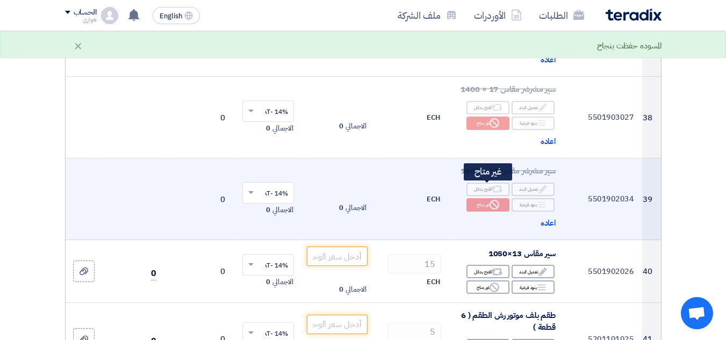
scroll to position [3438, 0]
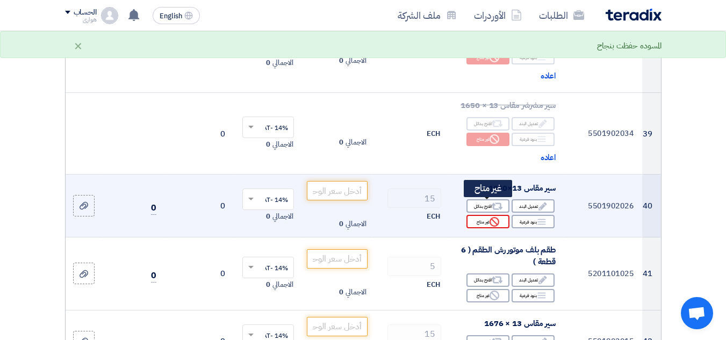
click at [474, 215] on div "Reject غير متاح" at bounding box center [487, 221] width 43 height 13
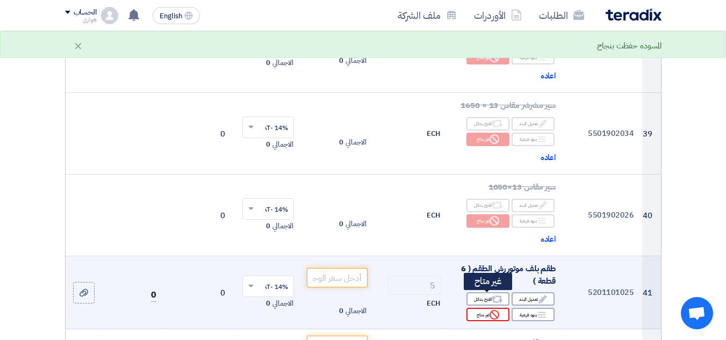
click at [484, 308] on div "Reject غير متاح" at bounding box center [487, 314] width 43 height 13
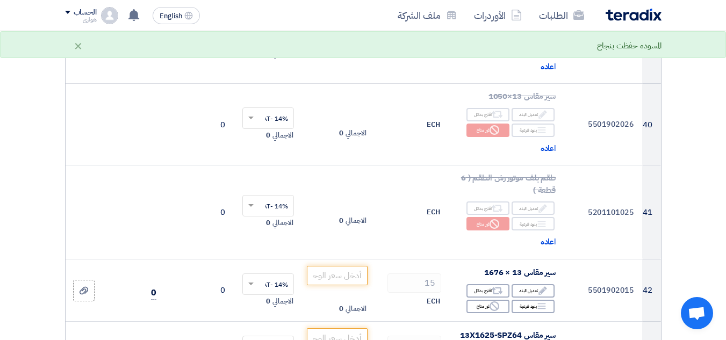
scroll to position [3653, 0]
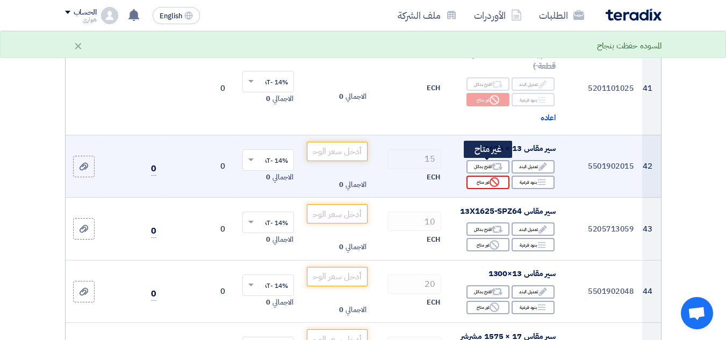
click at [483, 176] on div "Reject غير متاح" at bounding box center [487, 182] width 43 height 13
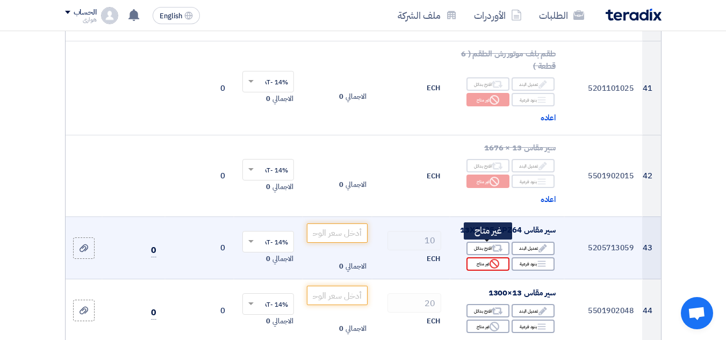
click at [481, 257] on div "Reject غير متاح" at bounding box center [487, 263] width 43 height 13
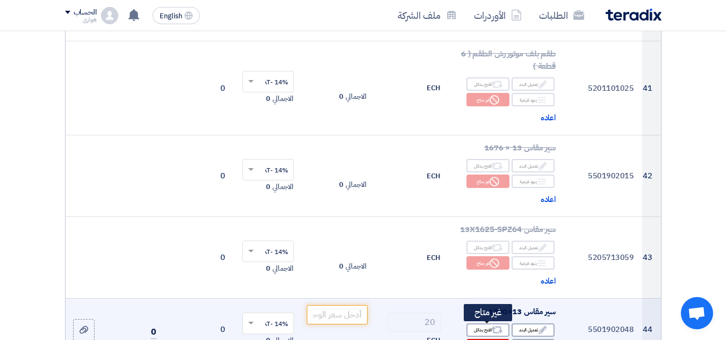
click at [487, 339] on div "Reject غير متاح" at bounding box center [487, 345] width 43 height 13
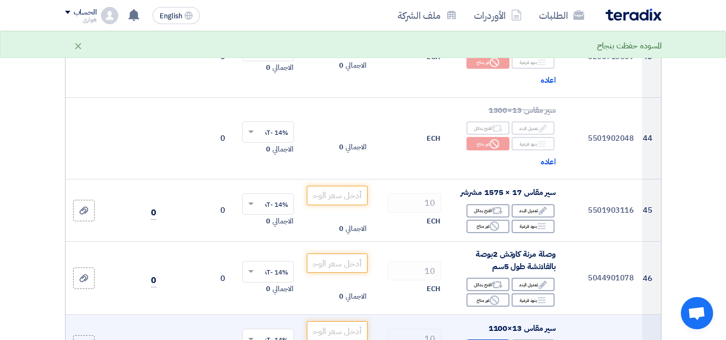
scroll to position [3921, 0]
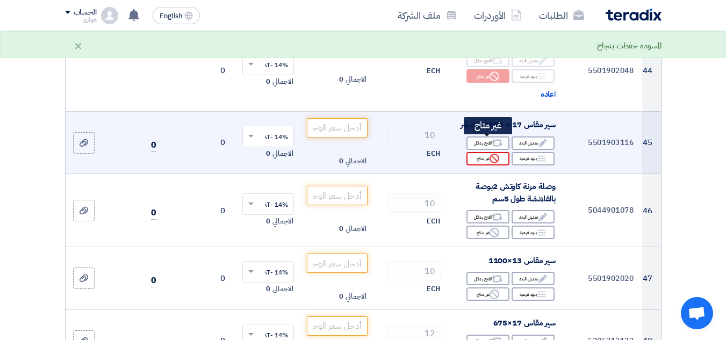
click at [474, 152] on div "Reject غير متاح" at bounding box center [487, 158] width 43 height 13
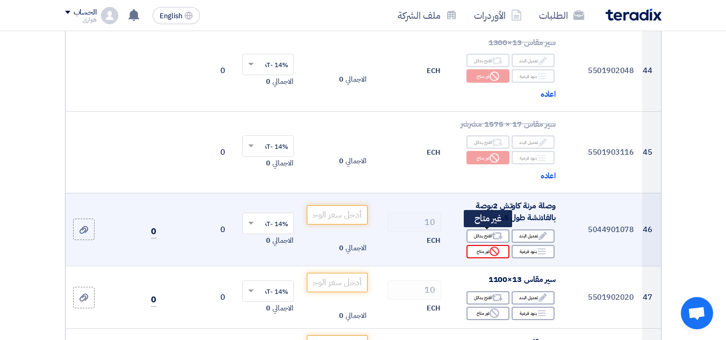
click at [481, 245] on div "Reject غير متاح" at bounding box center [487, 251] width 43 height 13
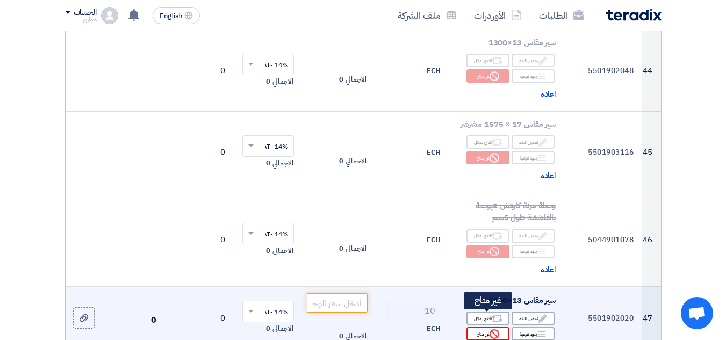
click at [487, 327] on div "Reject غير متاح" at bounding box center [487, 333] width 43 height 13
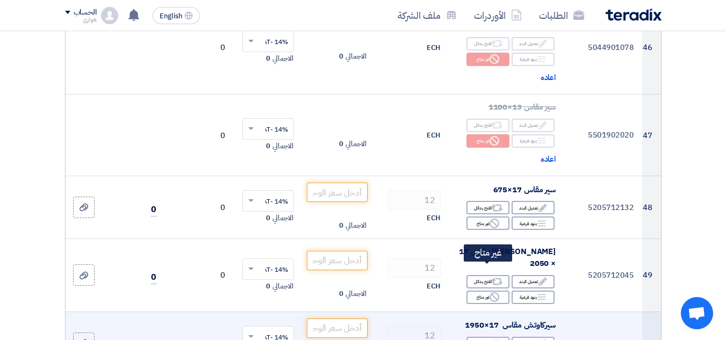
scroll to position [4190, 0]
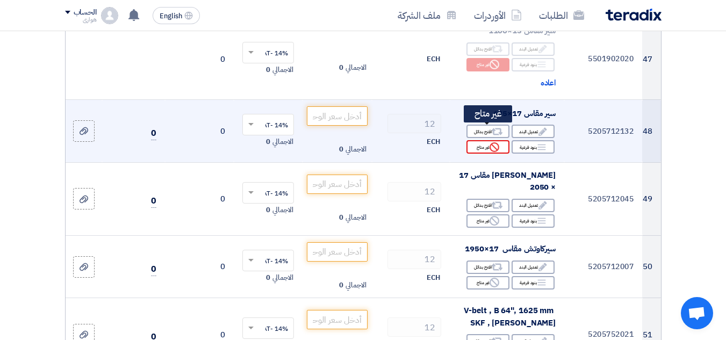
click at [481, 140] on div "Reject غير متاح" at bounding box center [487, 146] width 43 height 13
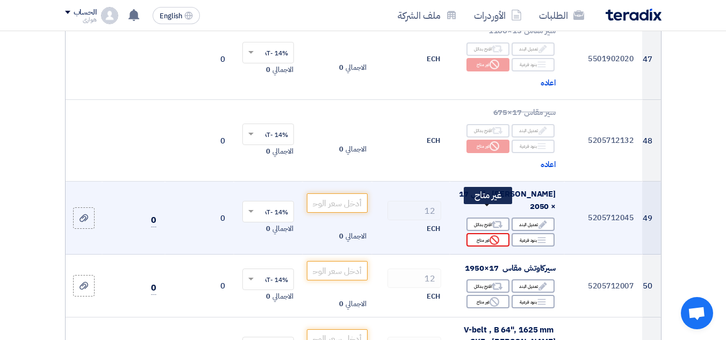
click at [476, 233] on div "Reject غير متاح" at bounding box center [487, 239] width 43 height 13
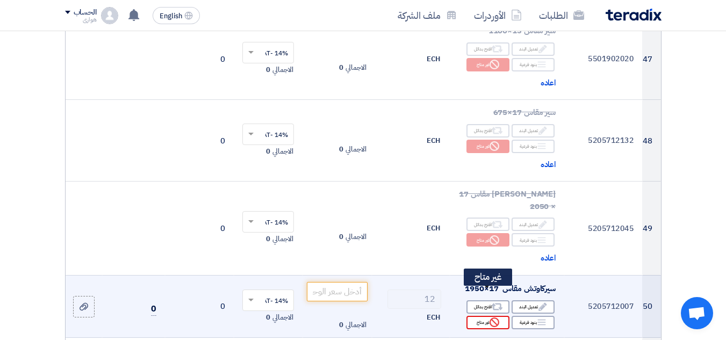
click at [479, 316] on div "Reject غير متاح" at bounding box center [487, 322] width 43 height 13
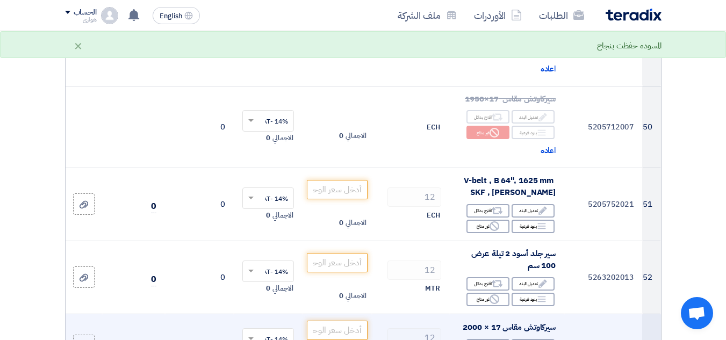
scroll to position [4458, 0]
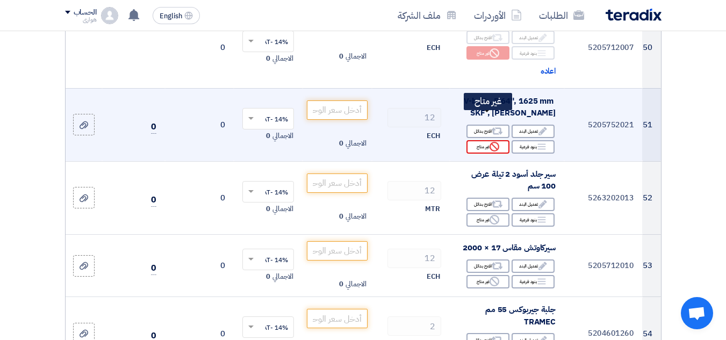
click at [478, 140] on div "Reject غير متاح" at bounding box center [487, 146] width 43 height 13
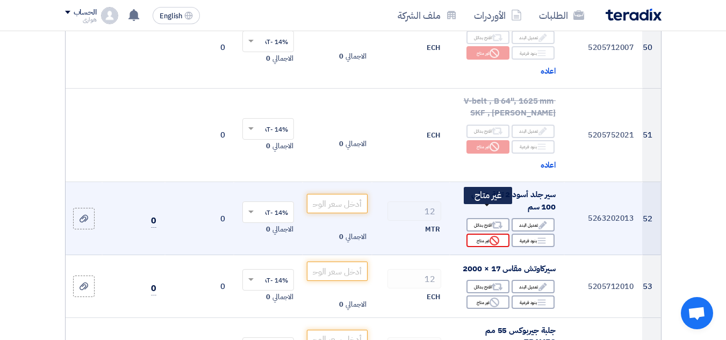
click at [478, 234] on div "Reject غير متاح" at bounding box center [487, 240] width 43 height 13
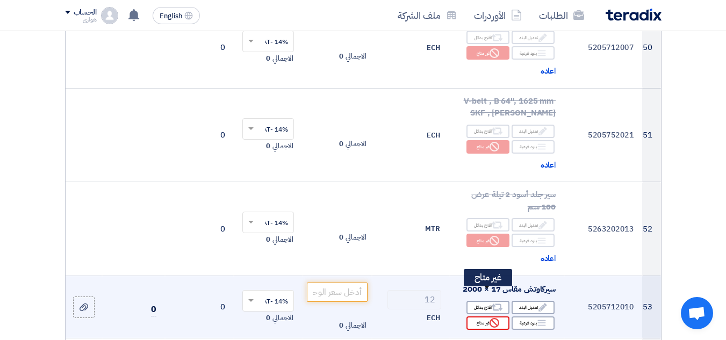
click at [480, 316] on div "Reject غير متاح" at bounding box center [487, 322] width 43 height 13
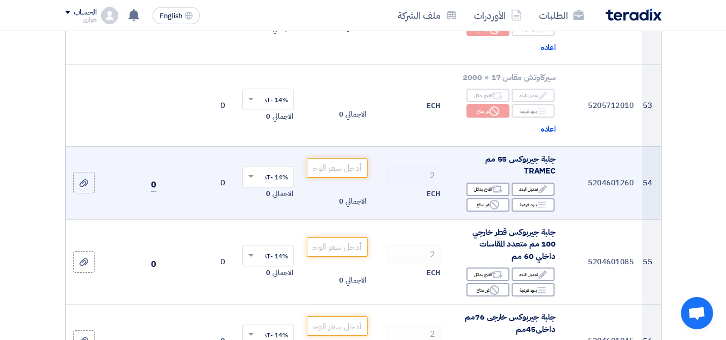
scroll to position [4673, 0]
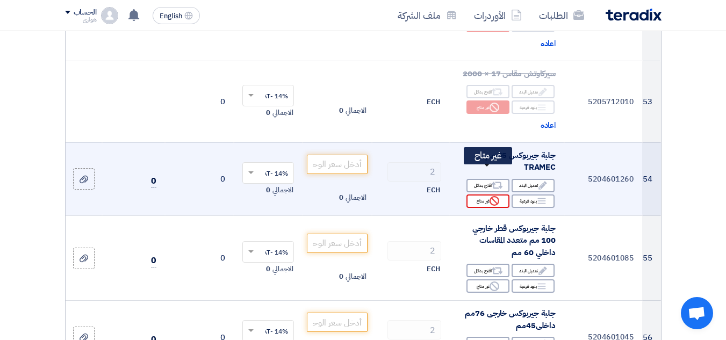
click at [478, 194] on div "Reject غير متاح" at bounding box center [487, 200] width 43 height 13
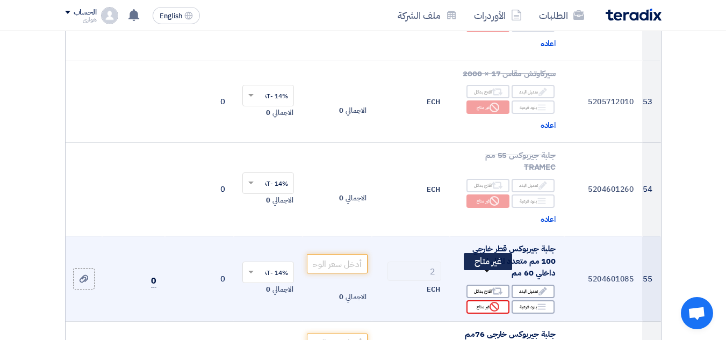
click at [489, 300] on div "Reject غير متاح" at bounding box center [487, 306] width 43 height 13
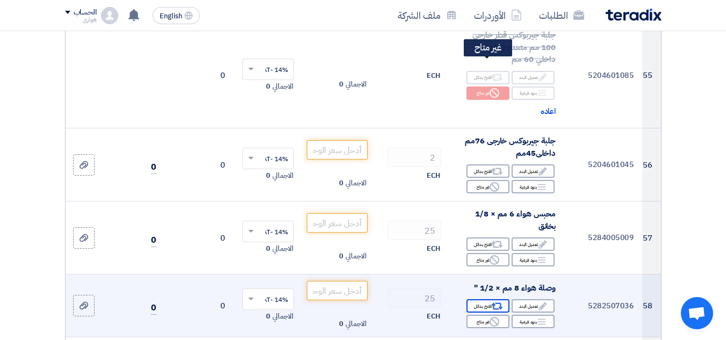
scroll to position [4888, 0]
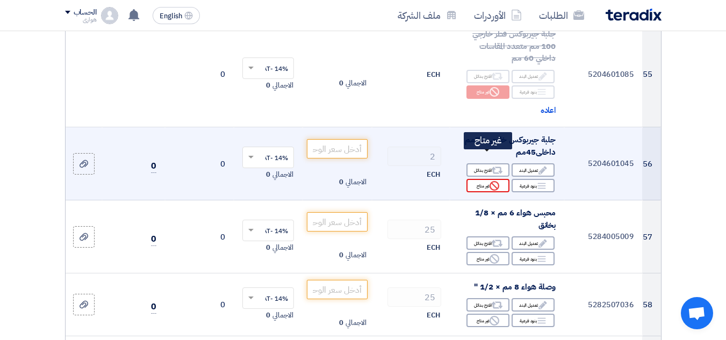
click at [480, 179] on div "Reject غير متاح" at bounding box center [487, 185] width 43 height 13
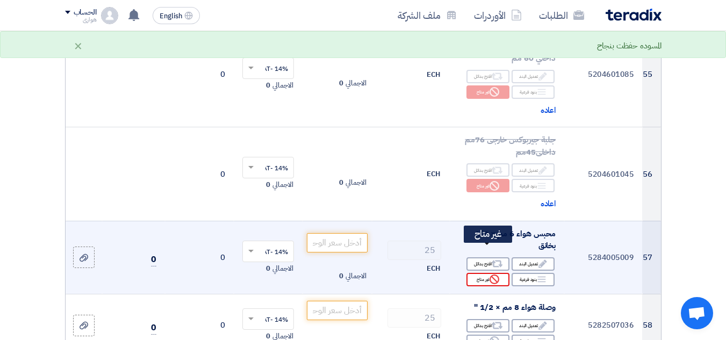
click at [473, 273] on div "Reject غير متاح" at bounding box center [487, 279] width 43 height 13
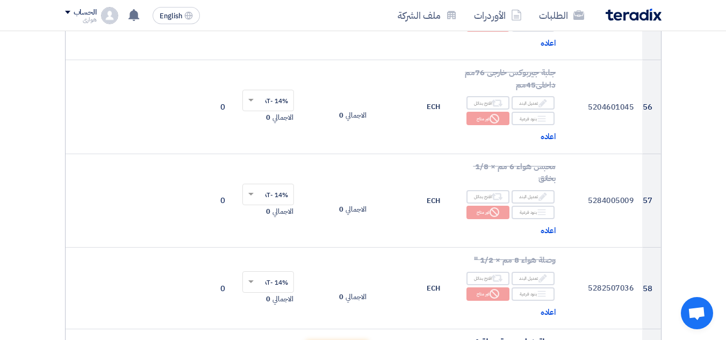
scroll to position [5103, 0]
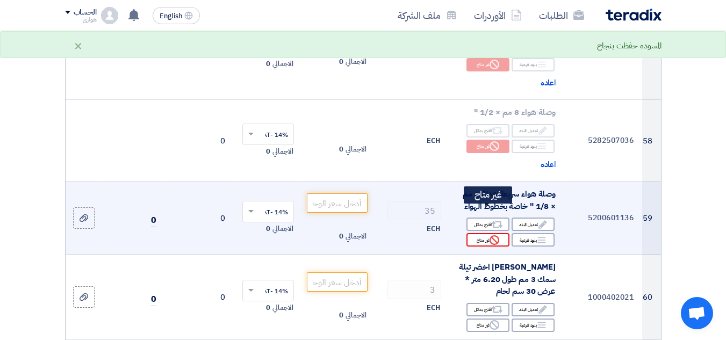
click at [482, 233] on div "Reject غير متاح" at bounding box center [487, 239] width 43 height 13
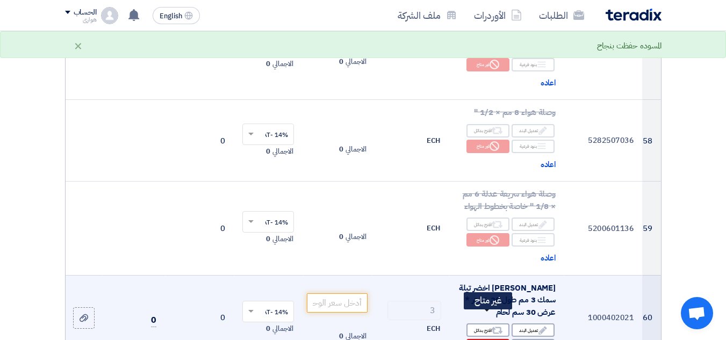
click at [482, 339] on div "Reject غير متاح" at bounding box center [487, 345] width 43 height 13
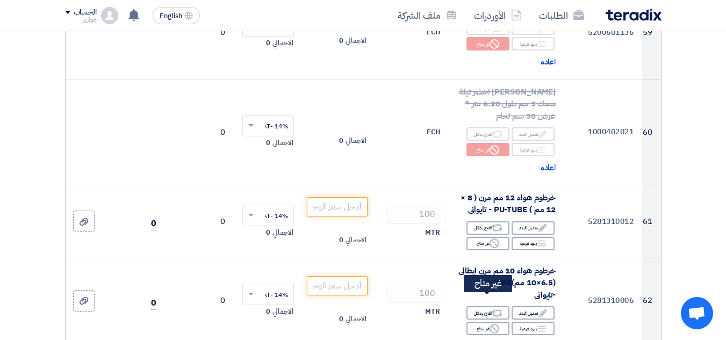
scroll to position [5372, 0]
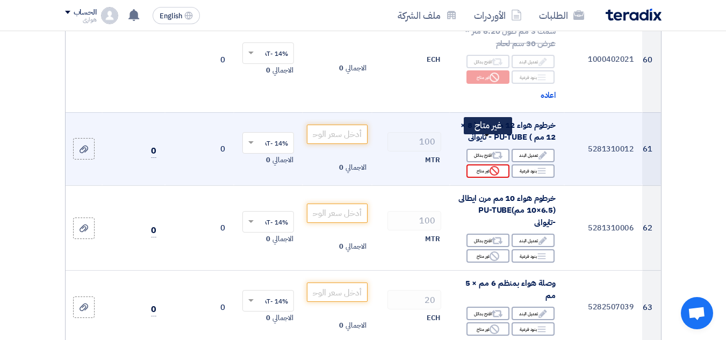
click at [482, 164] on div "Reject غير متاح" at bounding box center [487, 170] width 43 height 13
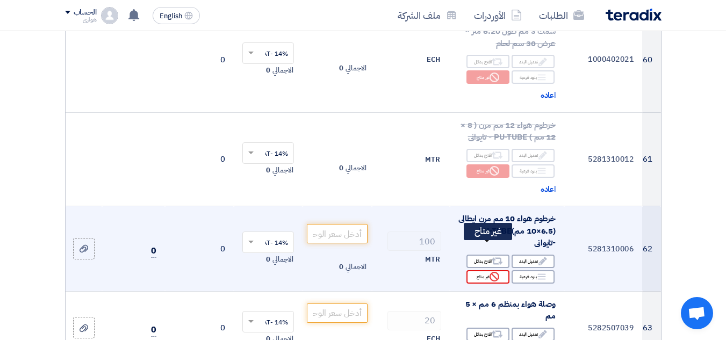
click at [488, 270] on div "Reject غير متاح" at bounding box center [487, 276] width 43 height 13
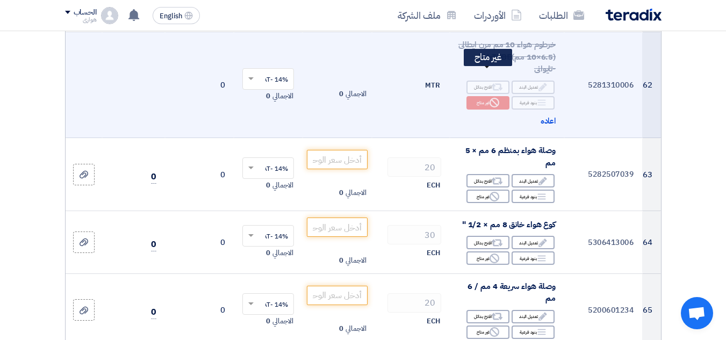
scroll to position [5586, 0]
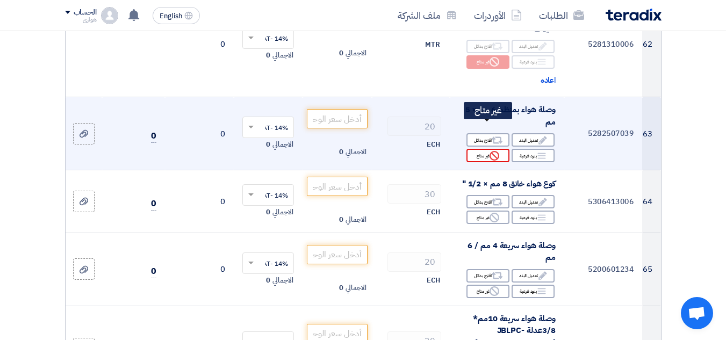
click at [482, 149] on div "Reject غير متاح" at bounding box center [487, 155] width 43 height 13
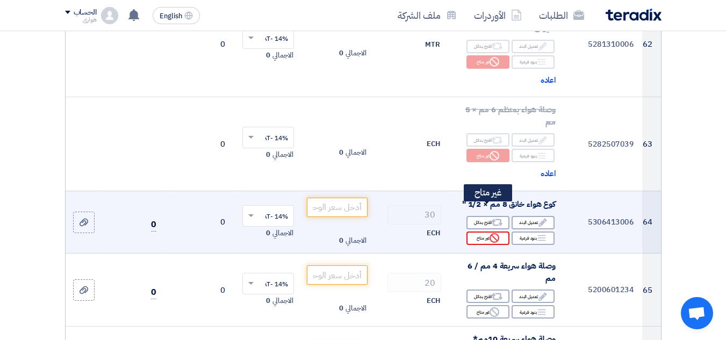
click at [481, 232] on div "Reject غير متاح" at bounding box center [487, 238] width 43 height 13
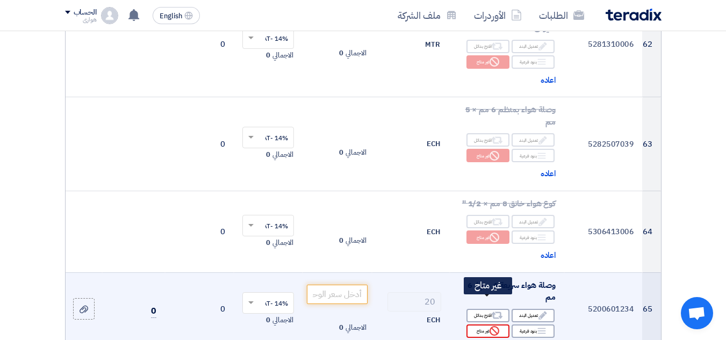
click at [483, 324] on div "Reject غير متاح" at bounding box center [487, 330] width 43 height 13
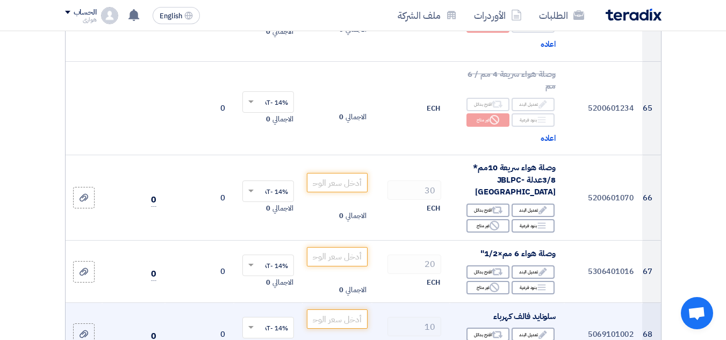
scroll to position [5801, 0]
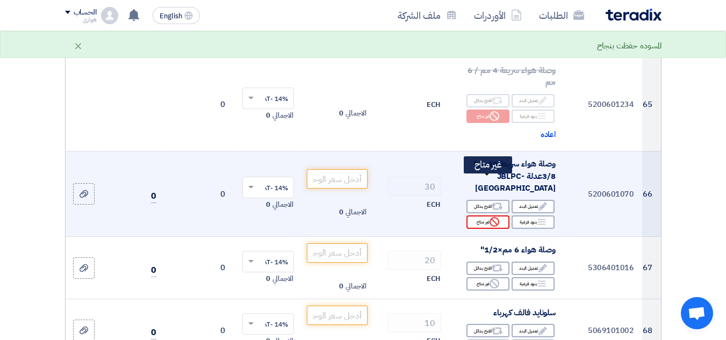
click at [487, 215] on div "Reject غير متاح" at bounding box center [487, 221] width 43 height 13
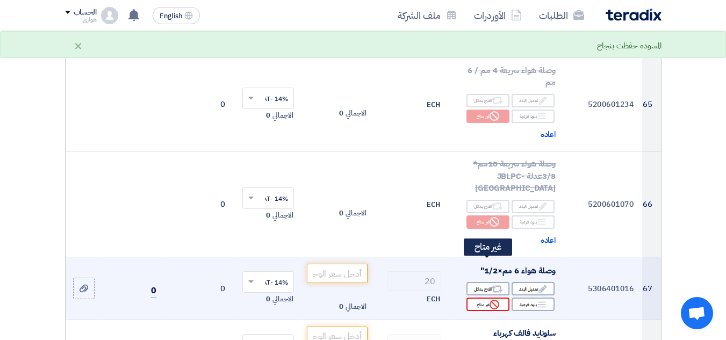
click at [480, 298] on div "Reject غير متاح" at bounding box center [487, 304] width 43 height 13
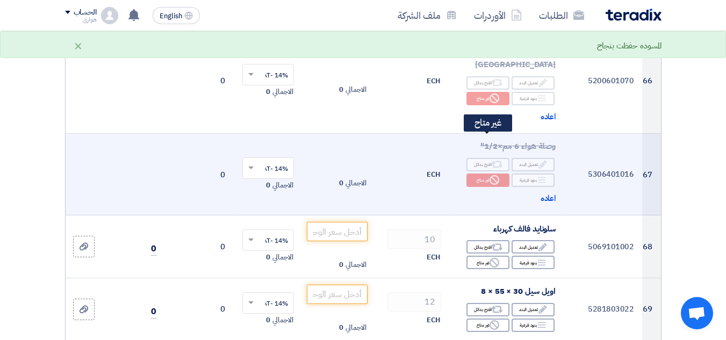
scroll to position [5962, 0]
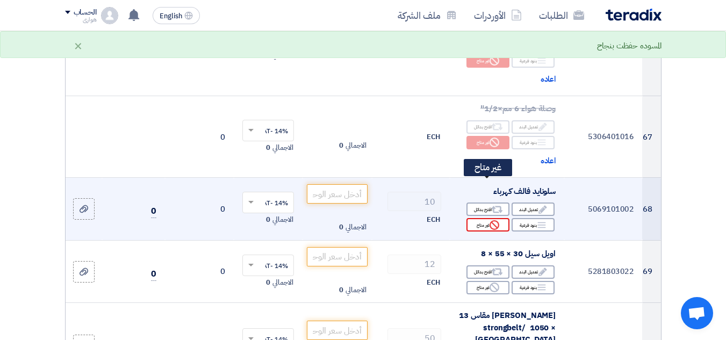
click at [483, 218] on div "Reject غير متاح" at bounding box center [487, 224] width 43 height 13
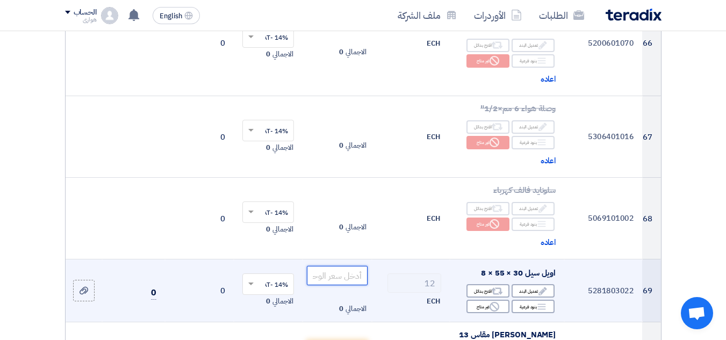
click at [333, 266] on input "number" at bounding box center [337, 275] width 60 height 19
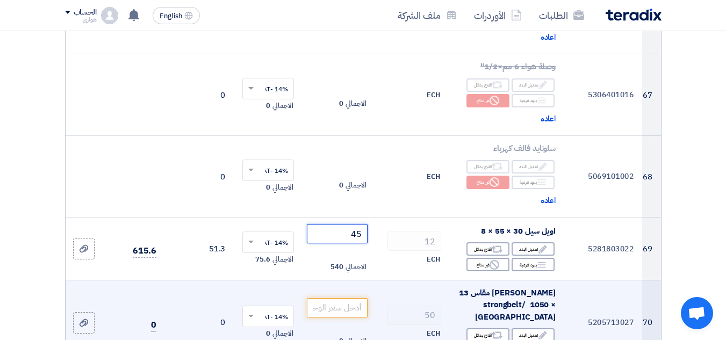
scroll to position [6016, 0]
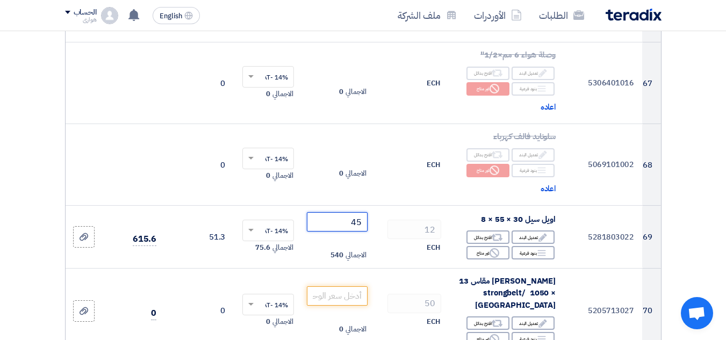
type input "45"
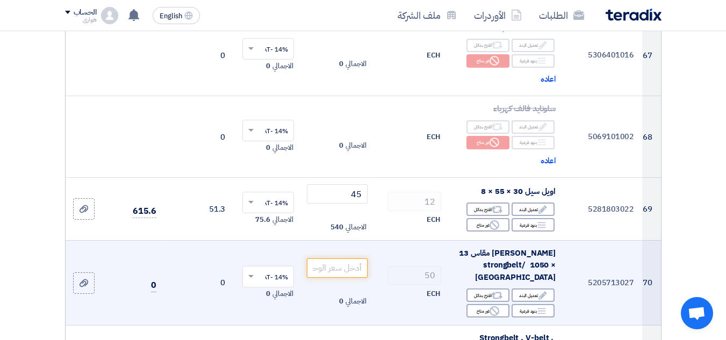
scroll to position [6070, 0]
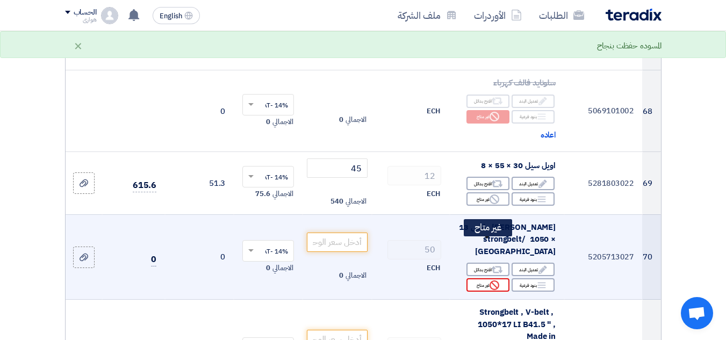
click at [496, 280] on use at bounding box center [494, 285] width 10 height 10
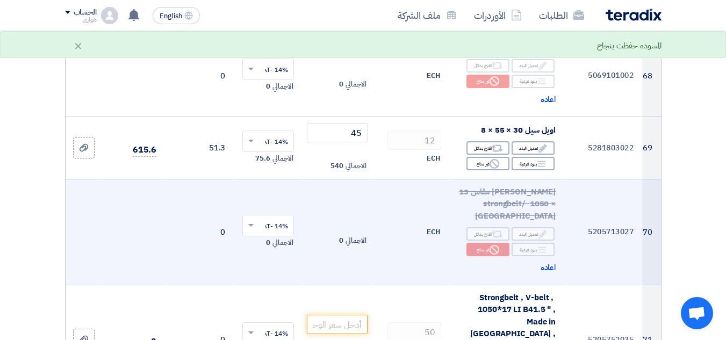
scroll to position [6177, 0]
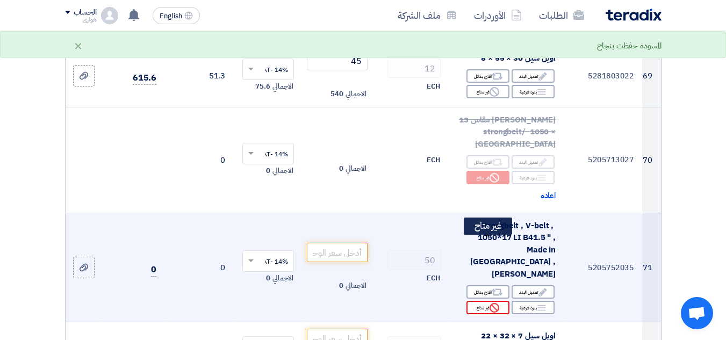
click at [496, 303] on icon "Reject" at bounding box center [494, 308] width 10 height 10
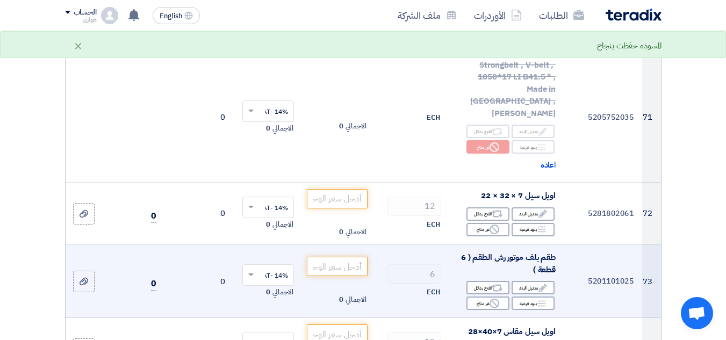
scroll to position [6338, 0]
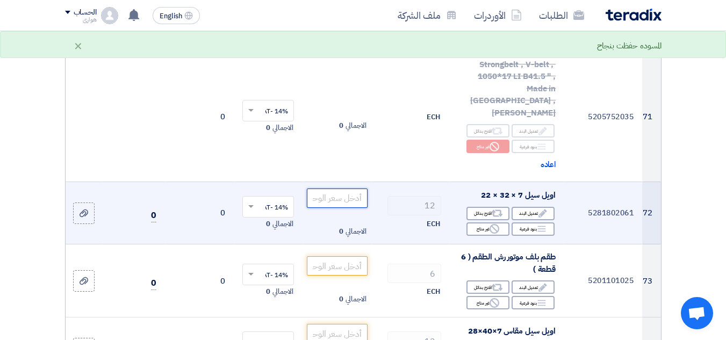
click at [338, 189] on input "number" at bounding box center [337, 198] width 60 height 19
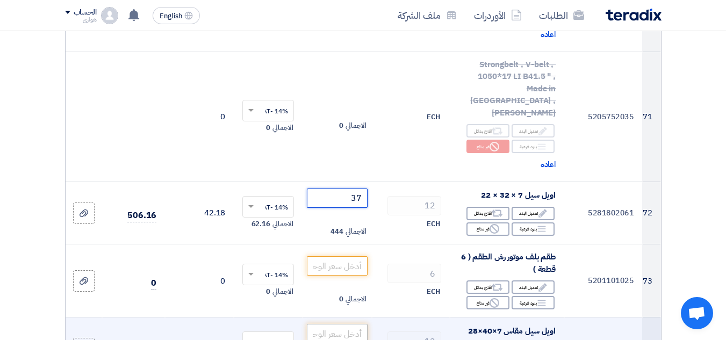
type input "37"
click at [329, 324] on input "number" at bounding box center [337, 333] width 60 height 19
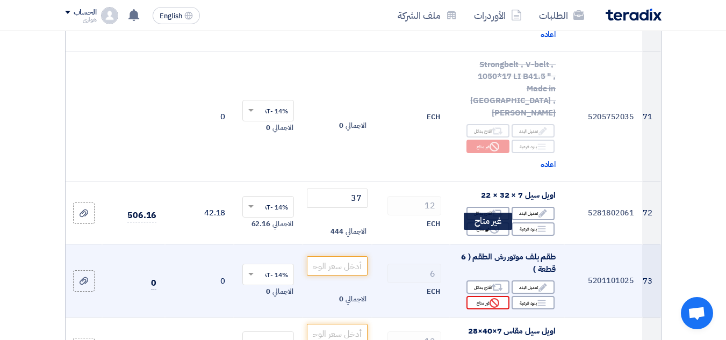
click at [490, 298] on icon "Reject" at bounding box center [494, 303] width 10 height 10
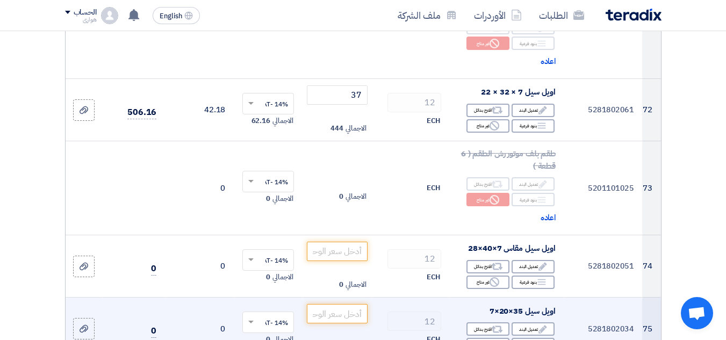
scroll to position [6446, 0]
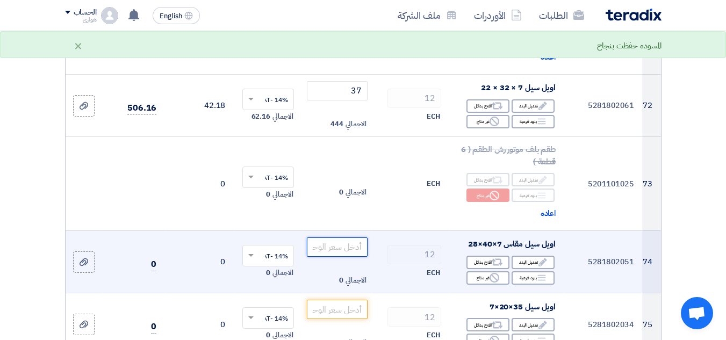
click at [322, 237] on input "number" at bounding box center [337, 246] width 60 height 19
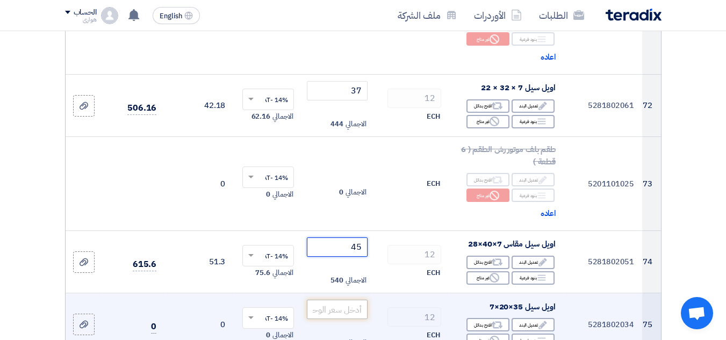
type input "45"
click at [334, 300] on input "number" at bounding box center [337, 309] width 60 height 19
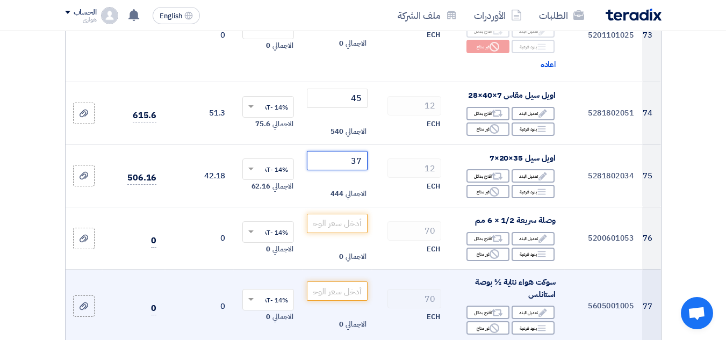
scroll to position [6607, 0]
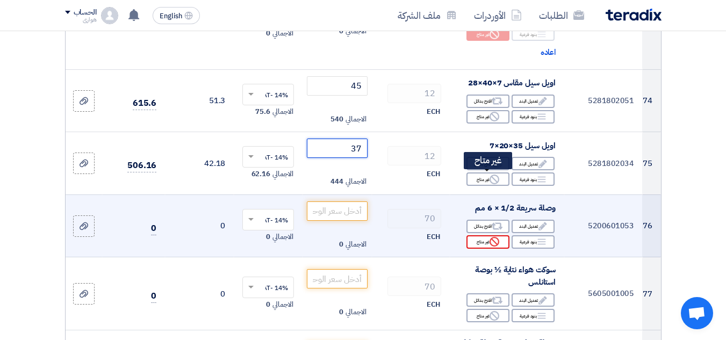
type input "37"
click at [484, 235] on div "Reject غير متاح" at bounding box center [487, 241] width 43 height 13
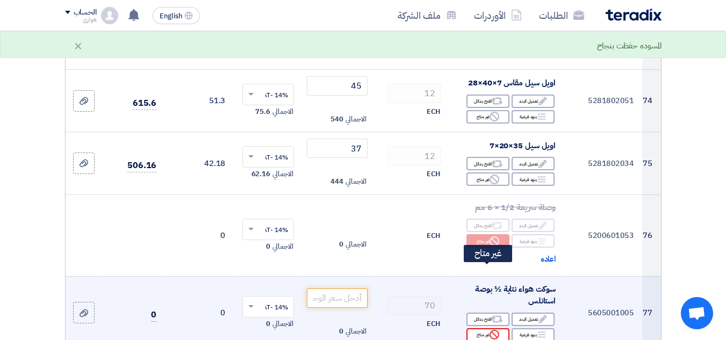
click at [486, 328] on div "Reject غير متاح" at bounding box center [487, 334] width 43 height 13
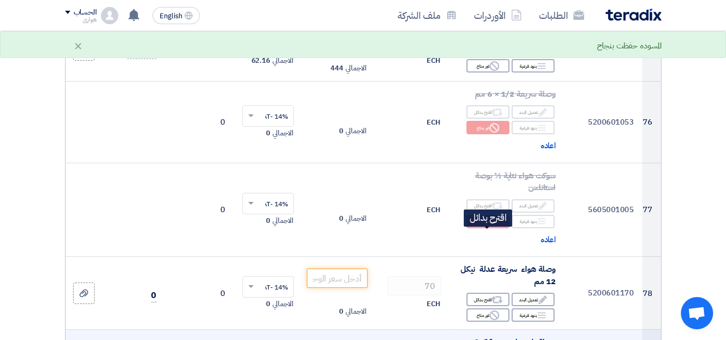
scroll to position [6822, 0]
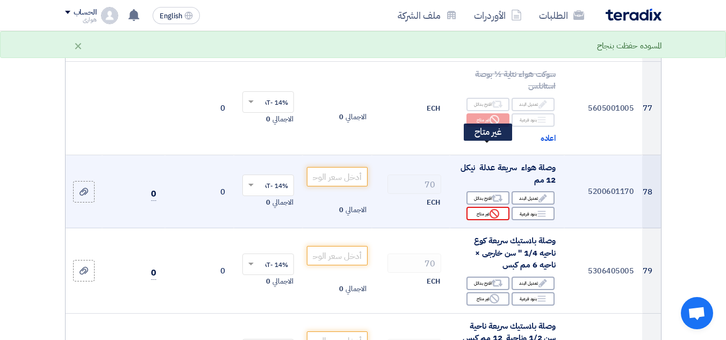
click at [476, 207] on div "Reject غير متاح" at bounding box center [487, 213] width 43 height 13
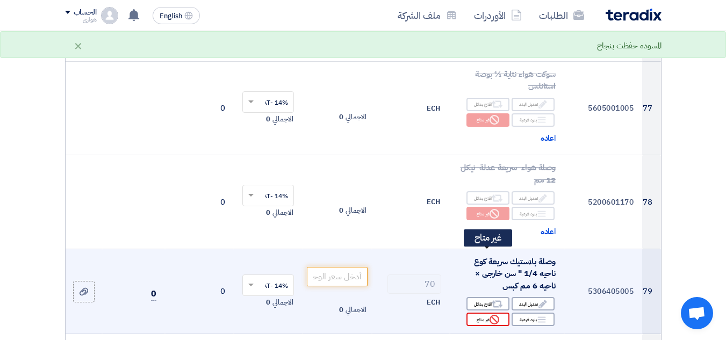
click at [486, 313] on div "Reject غير متاح" at bounding box center [487, 319] width 43 height 13
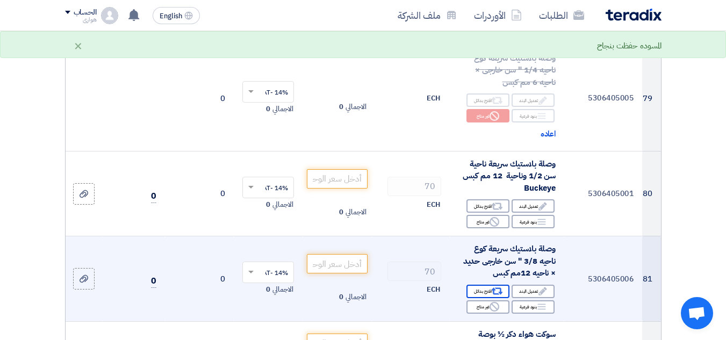
scroll to position [7037, 0]
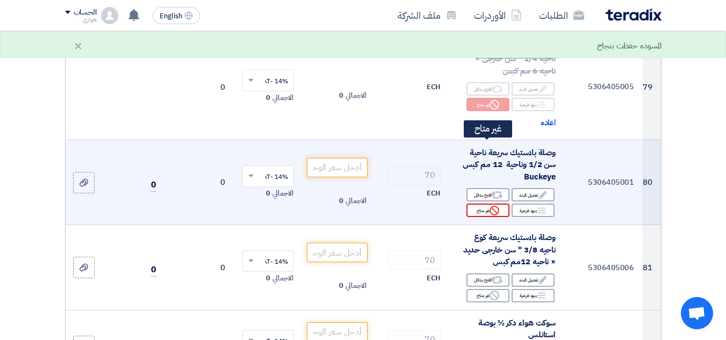
click at [475, 204] on div "Reject غير متاح" at bounding box center [487, 210] width 43 height 13
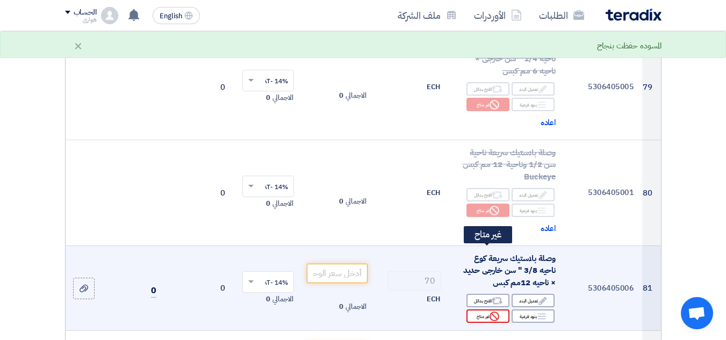
click at [480, 309] on div "Reject غير متاح" at bounding box center [487, 315] width 43 height 13
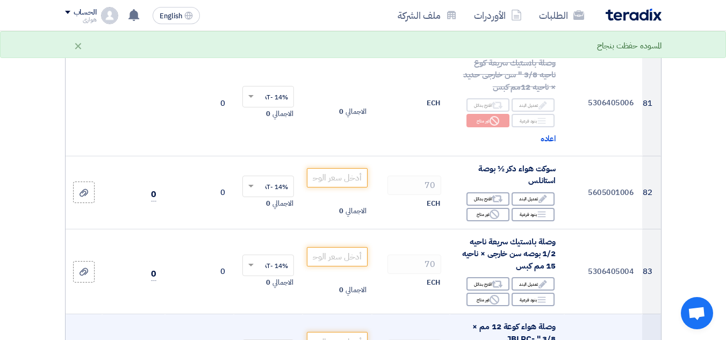
scroll to position [7252, 0]
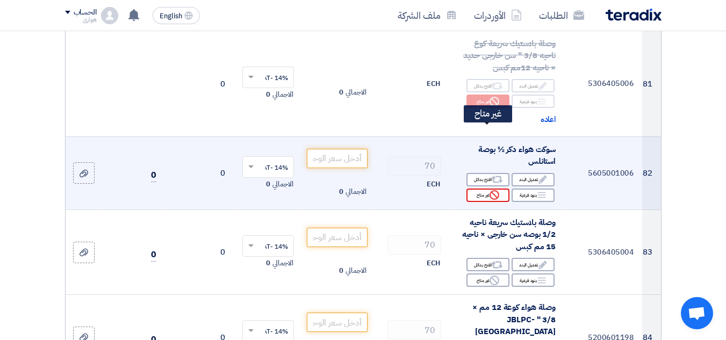
click at [475, 189] on div "Reject غير متاح" at bounding box center [487, 195] width 43 height 13
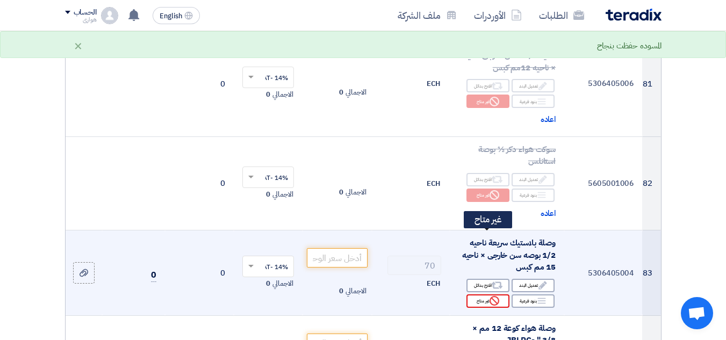
click at [485, 294] on div "Reject غير متاح" at bounding box center [487, 300] width 43 height 13
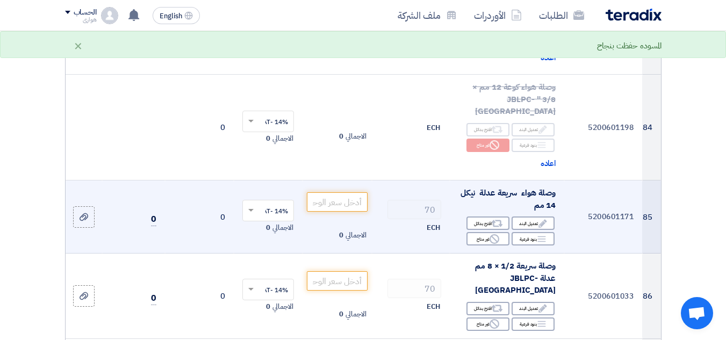
scroll to position [7520, 0]
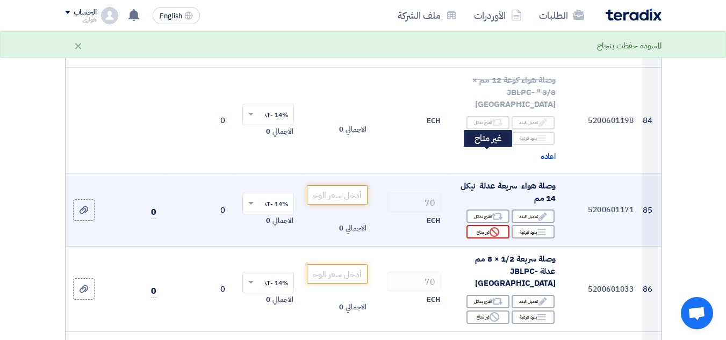
click at [480, 225] on div "Reject غير متاح" at bounding box center [487, 231] width 43 height 13
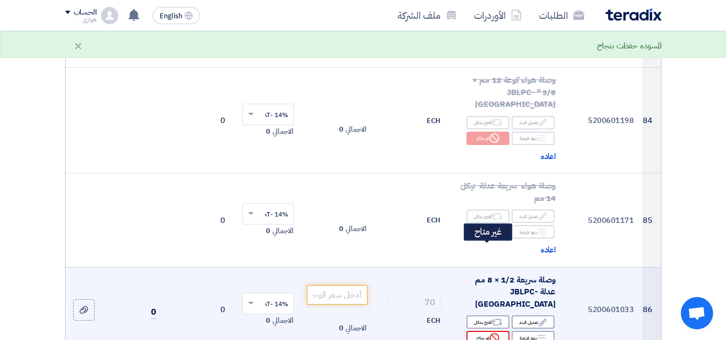
click at [481, 331] on div "Reject غير متاح" at bounding box center [487, 337] width 43 height 13
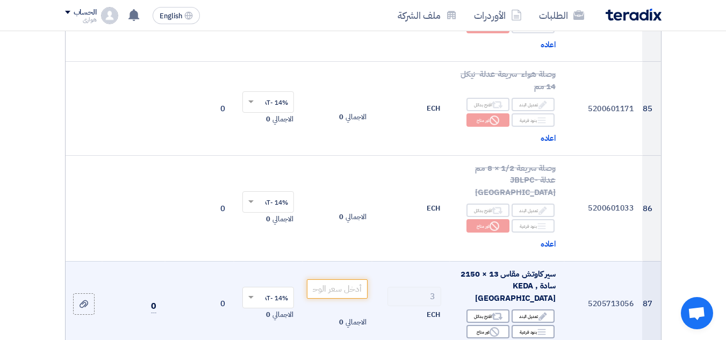
scroll to position [7628, 0]
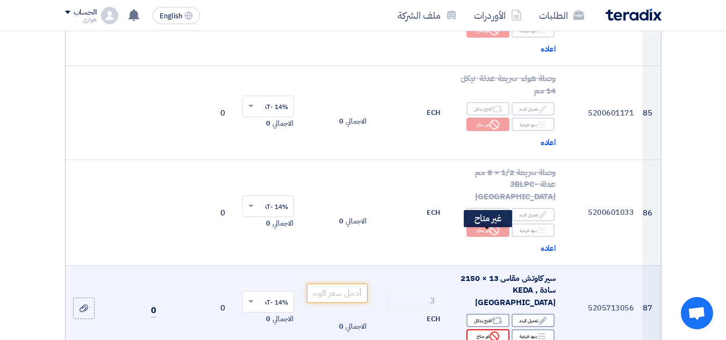
click at [480, 329] on div "Reject غير متاح" at bounding box center [487, 335] width 43 height 13
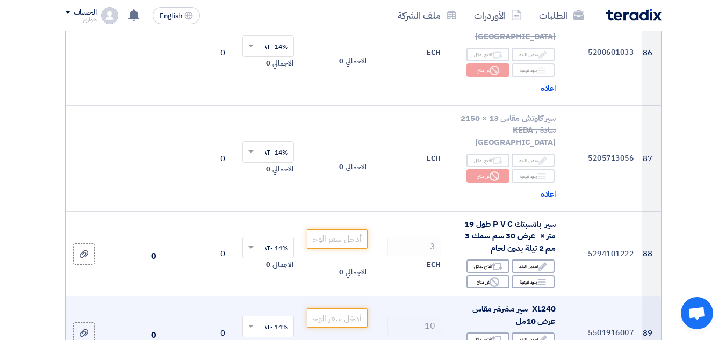
scroll to position [7789, 0]
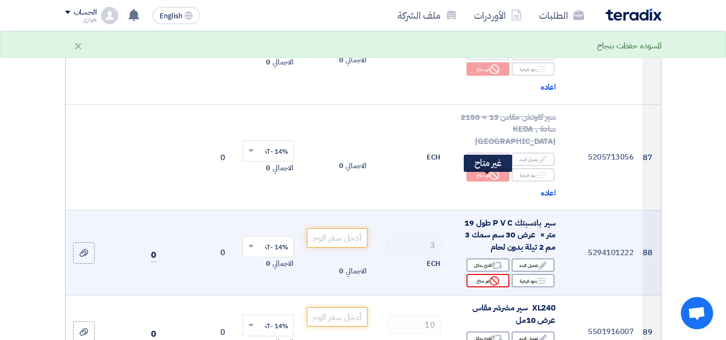
click at [485, 274] on div "Reject غير متاح" at bounding box center [487, 280] width 43 height 13
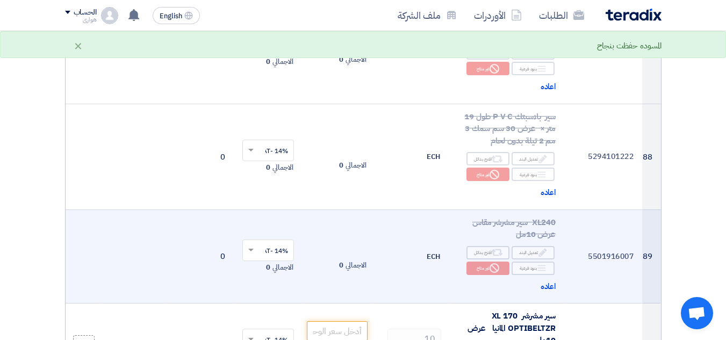
scroll to position [7896, 0]
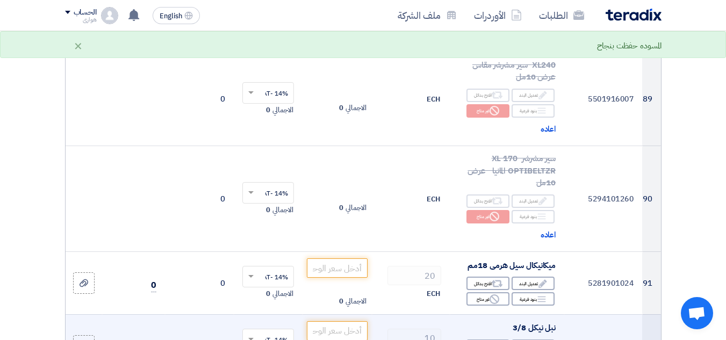
scroll to position [8057, 0]
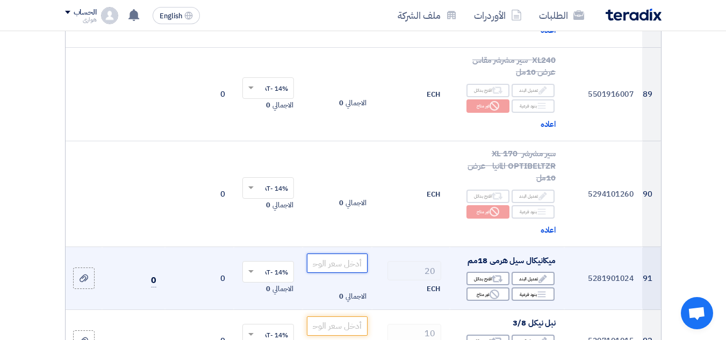
click at [339, 254] on input "number" at bounding box center [337, 263] width 60 height 19
click at [347, 254] on input "number" at bounding box center [337, 263] width 60 height 19
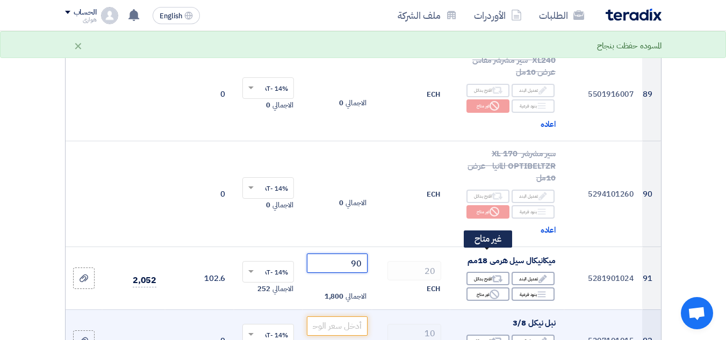
type input "90"
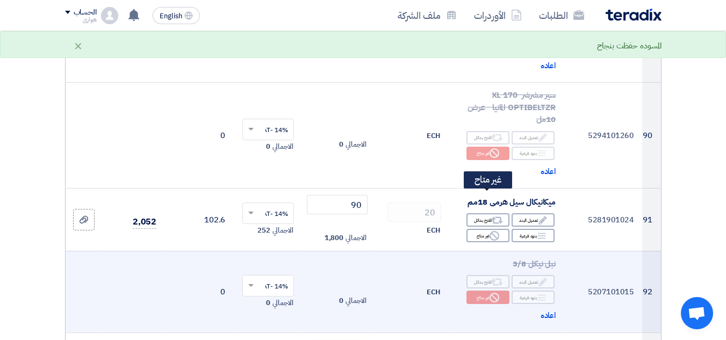
scroll to position [8218, 0]
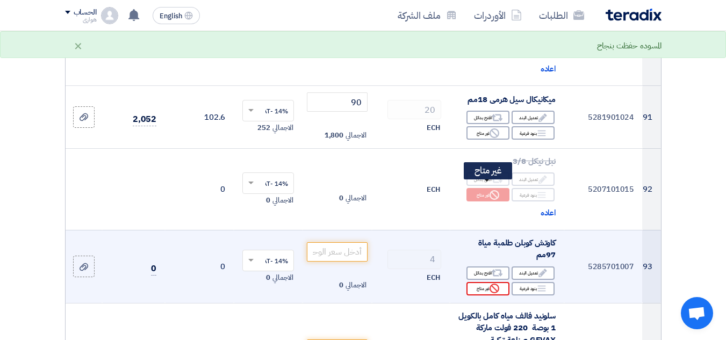
click at [486, 282] on div "Reject غير متاح" at bounding box center [487, 288] width 43 height 13
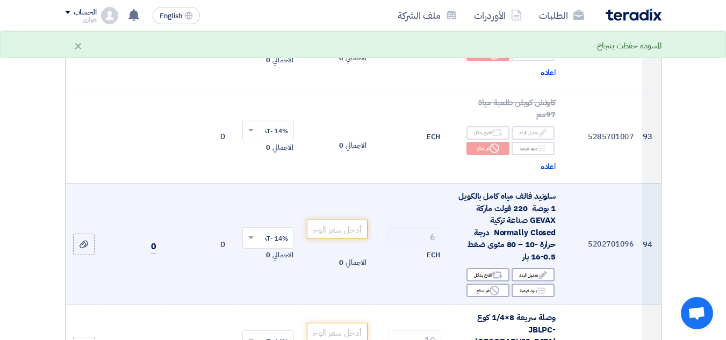
scroll to position [8380, 0]
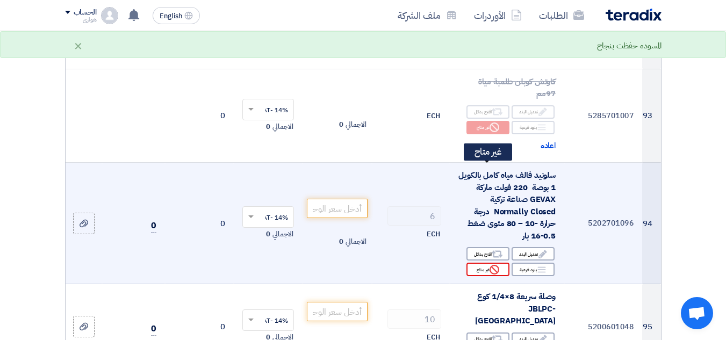
click at [475, 263] on div "Reject غير متاح" at bounding box center [487, 269] width 43 height 13
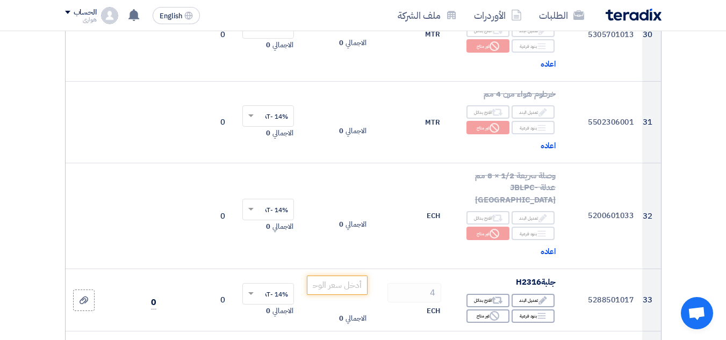
scroll to position [2793, 0]
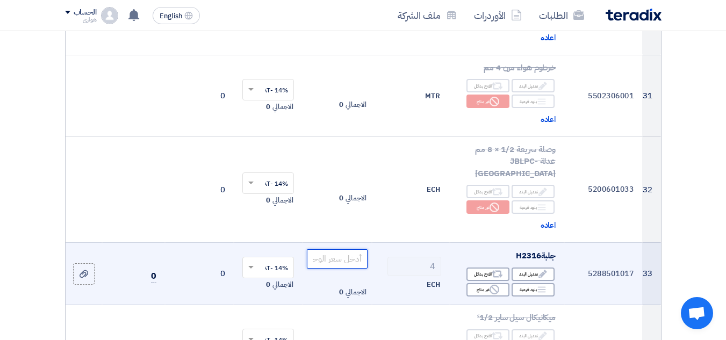
click at [342, 258] on input "number" at bounding box center [337, 258] width 60 height 19
